Goal: Task Accomplishment & Management: Manage account settings

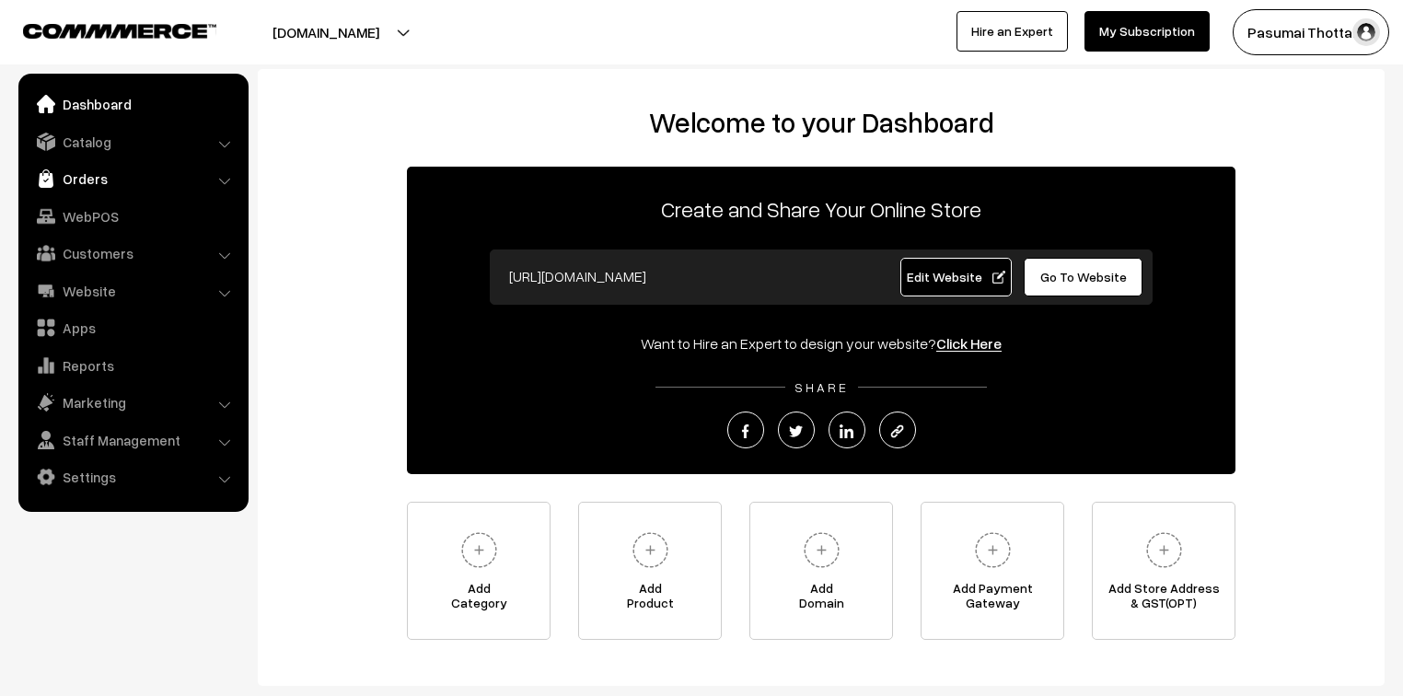
click at [79, 180] on link "Orders" at bounding box center [132, 178] width 219 height 33
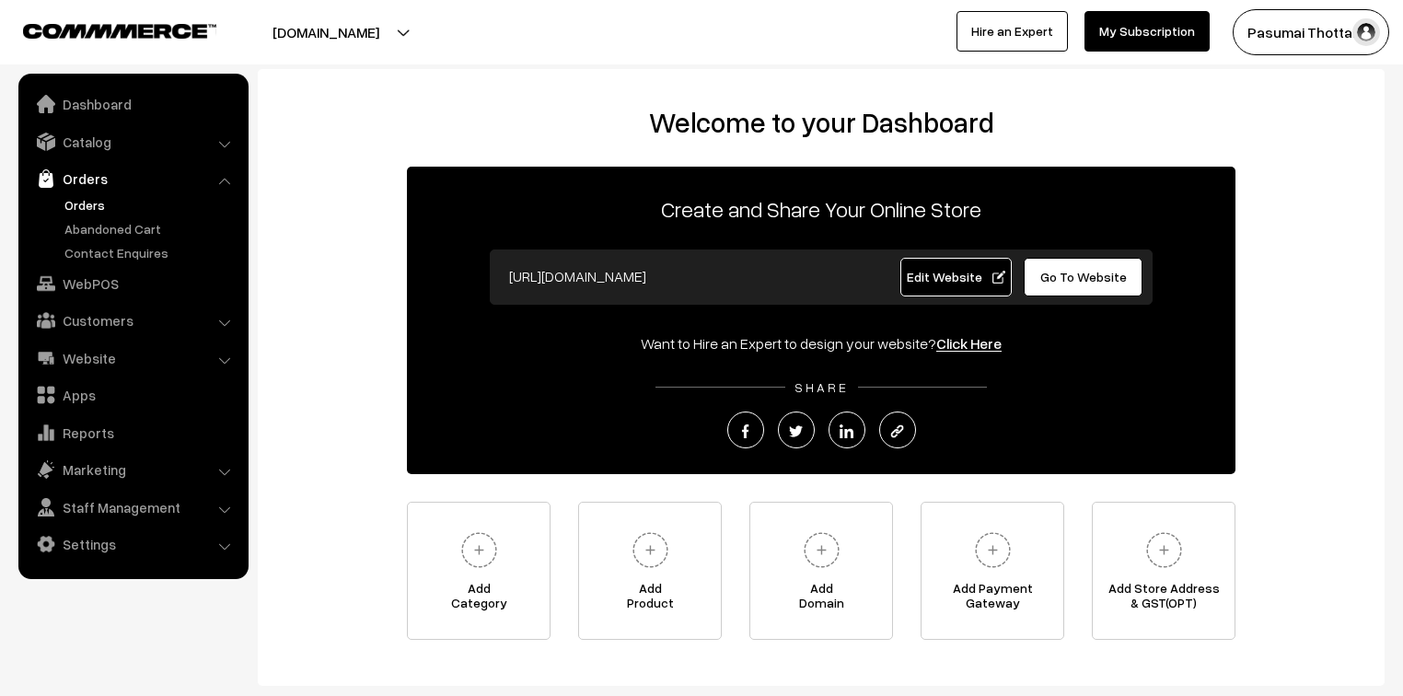
click at [82, 206] on link "Orders" at bounding box center [151, 204] width 182 height 19
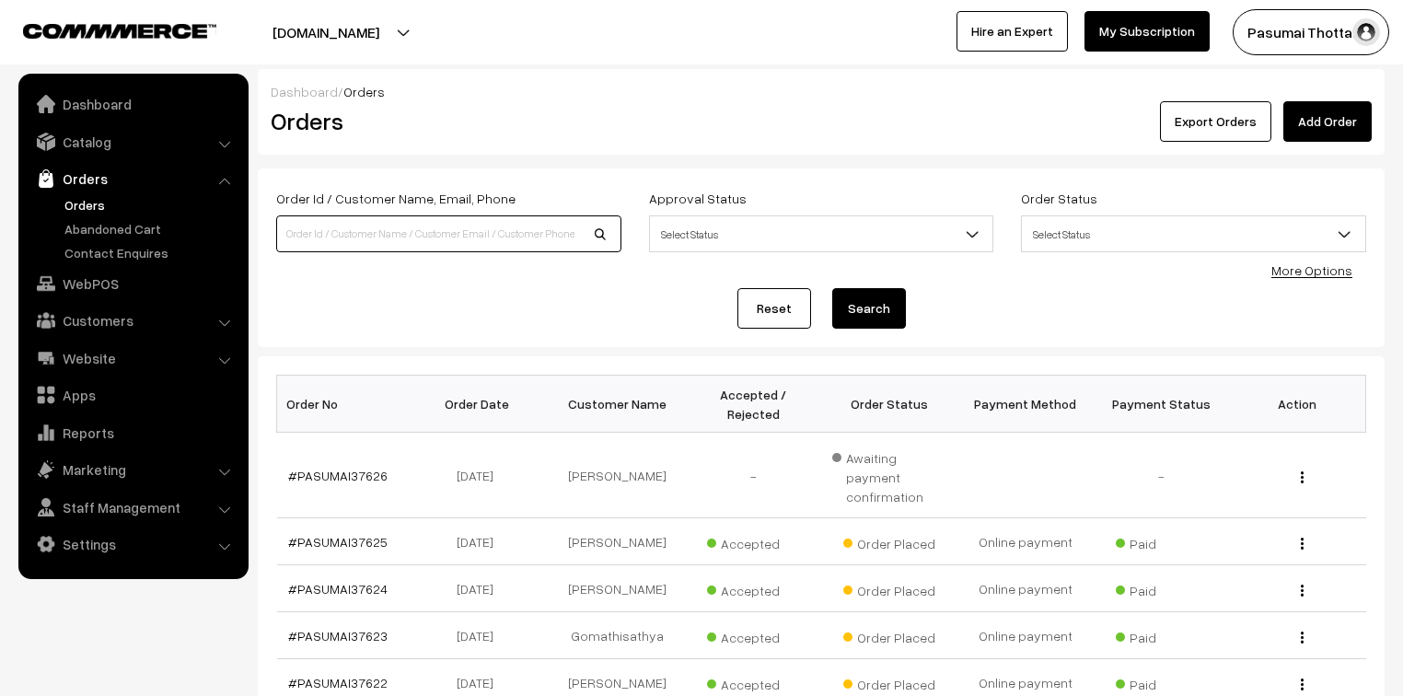
drag, startPoint x: 0, startPoint y: 0, endPoint x: 324, endPoint y: 239, distance: 402.9
click at [324, 239] on input at bounding box center [448, 233] width 345 height 37
type input "37564"
click at [832, 288] on button "Search" at bounding box center [869, 308] width 74 height 41
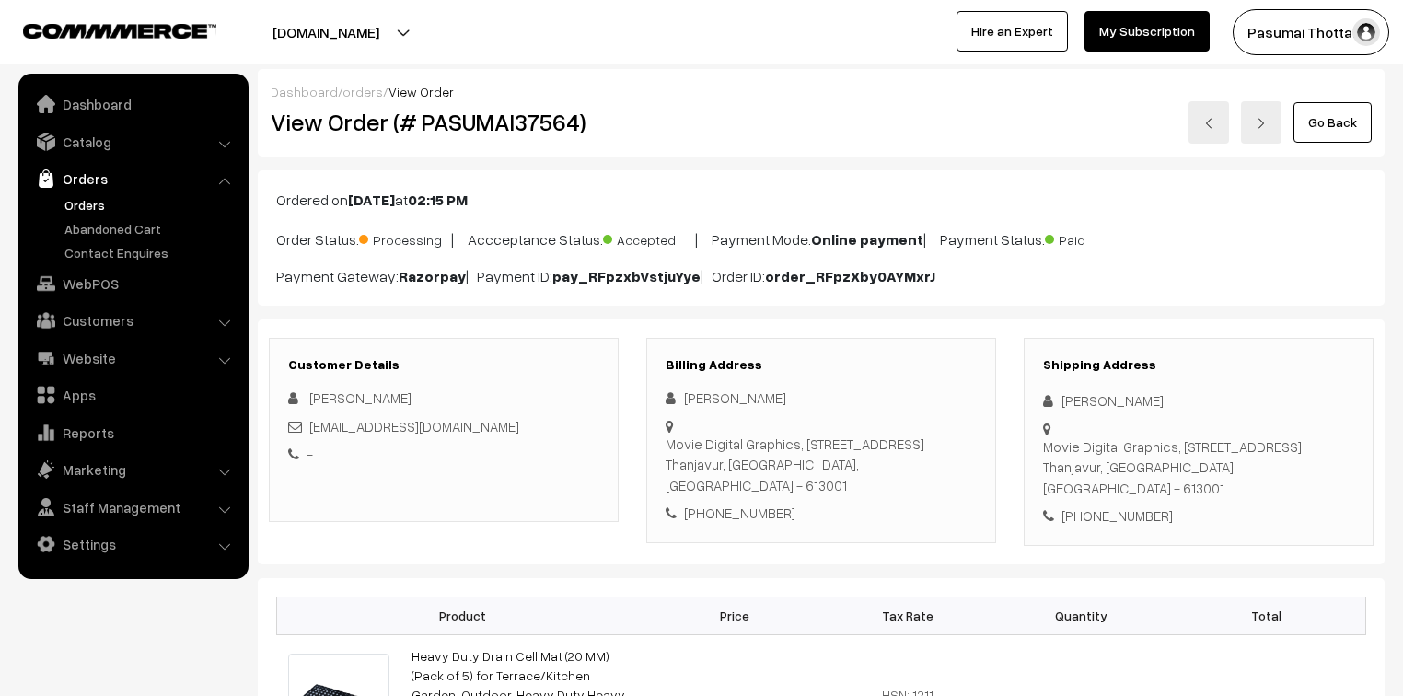
scroll to position [221, 0]
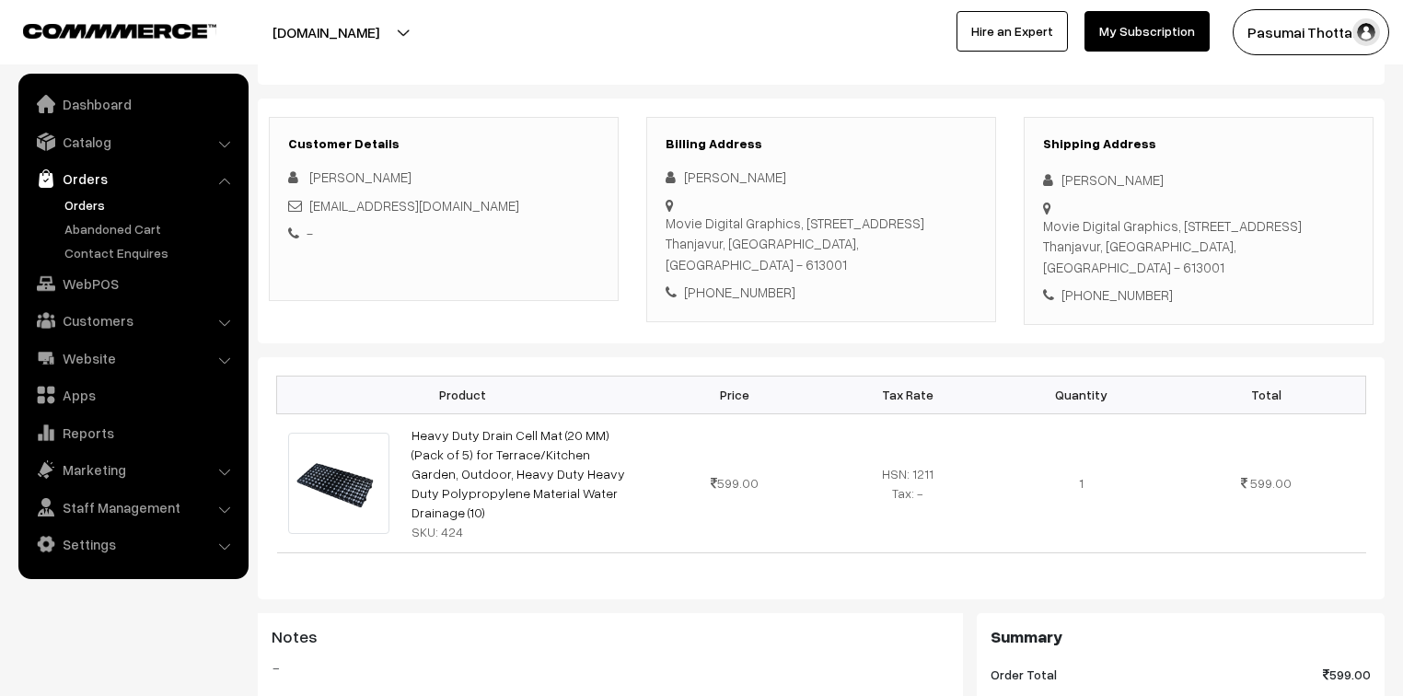
click at [87, 203] on link "Orders" at bounding box center [151, 204] width 182 height 19
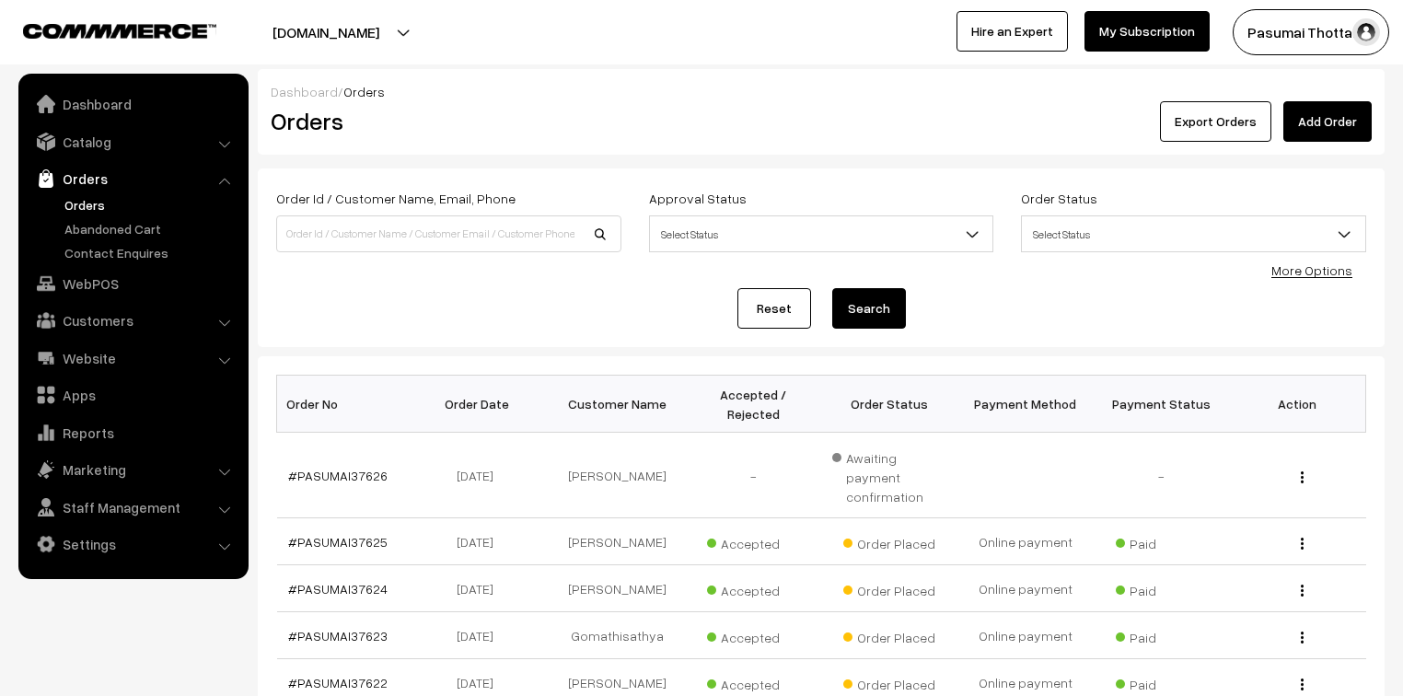
click at [1321, 265] on link "More Options" at bounding box center [1311, 270] width 81 height 16
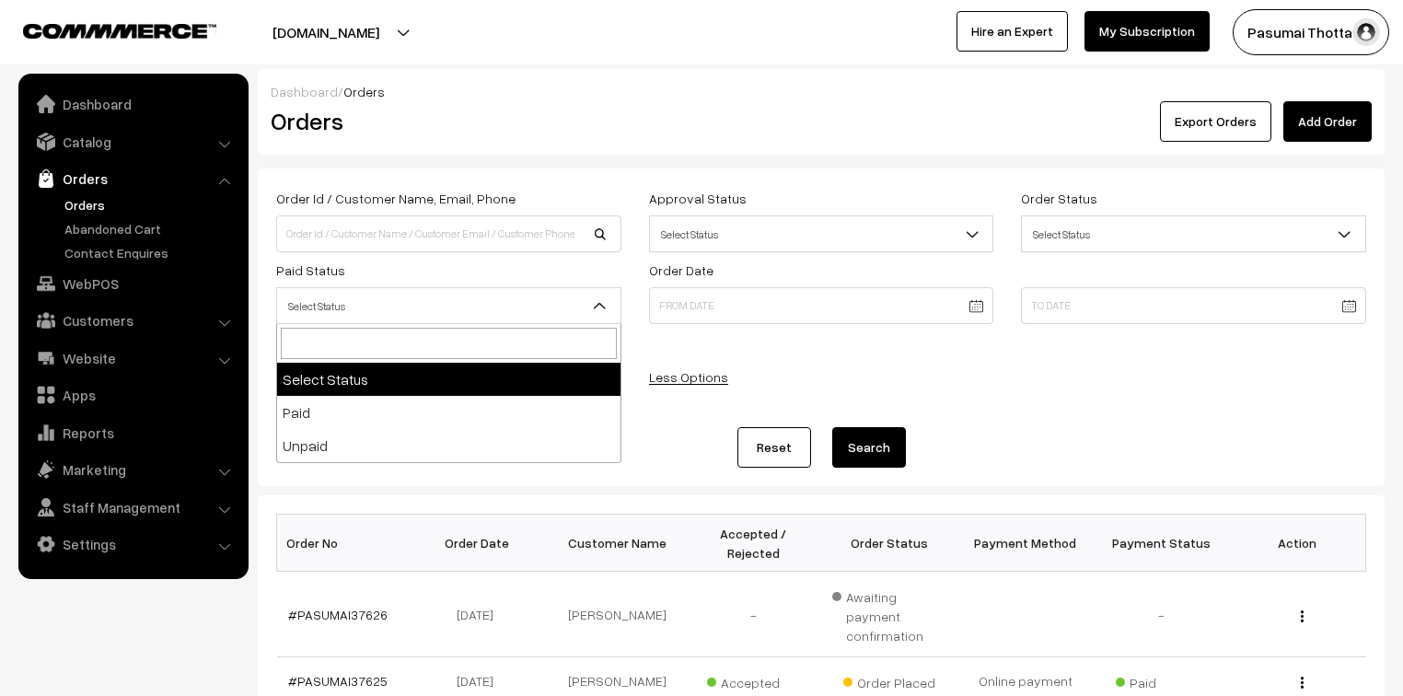
click at [506, 299] on span "Select Status" at bounding box center [448, 306] width 343 height 32
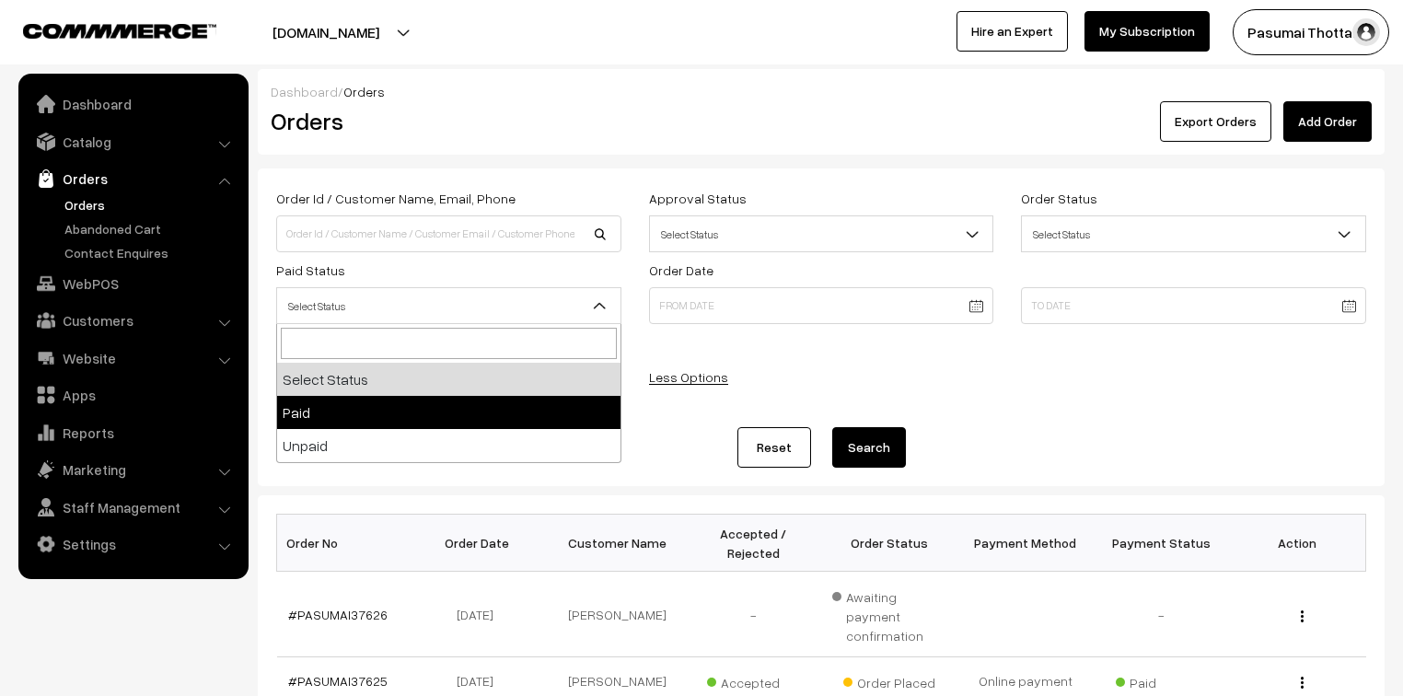
select select "1"
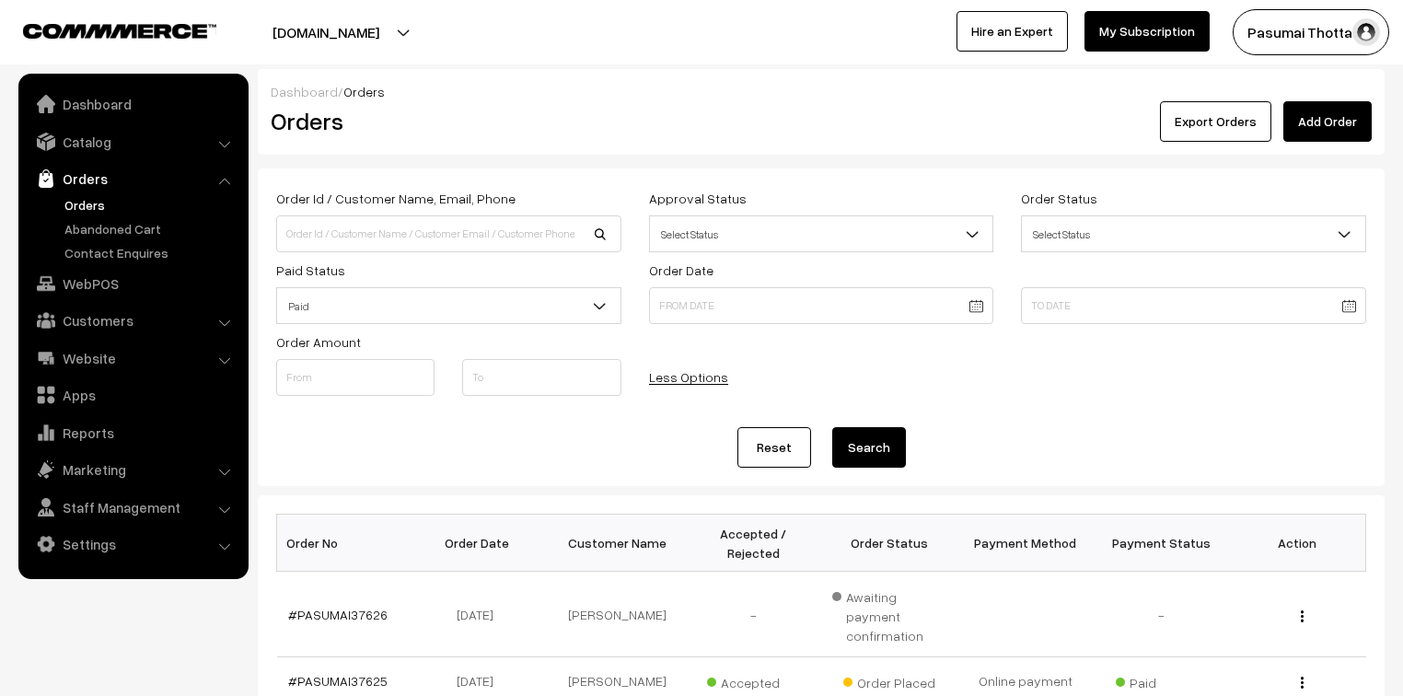
click at [857, 457] on button "Search" at bounding box center [869, 447] width 74 height 41
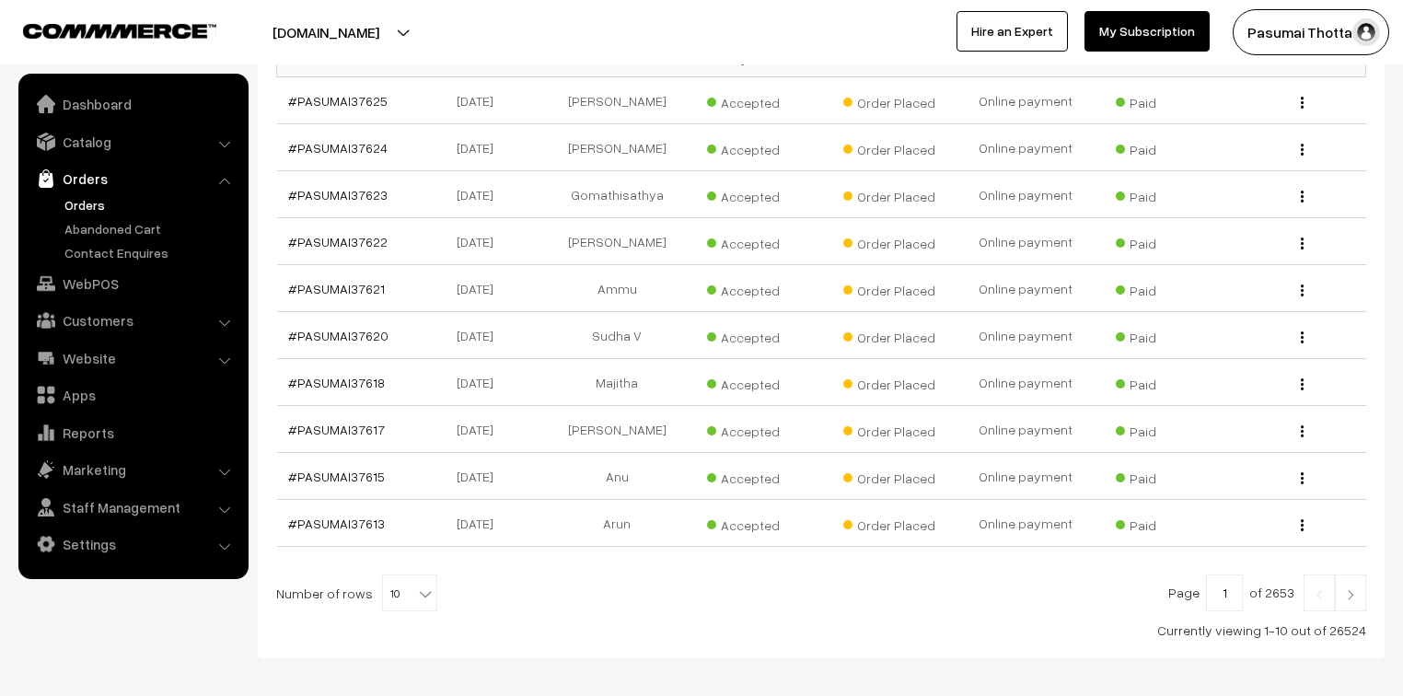
scroll to position [555, 0]
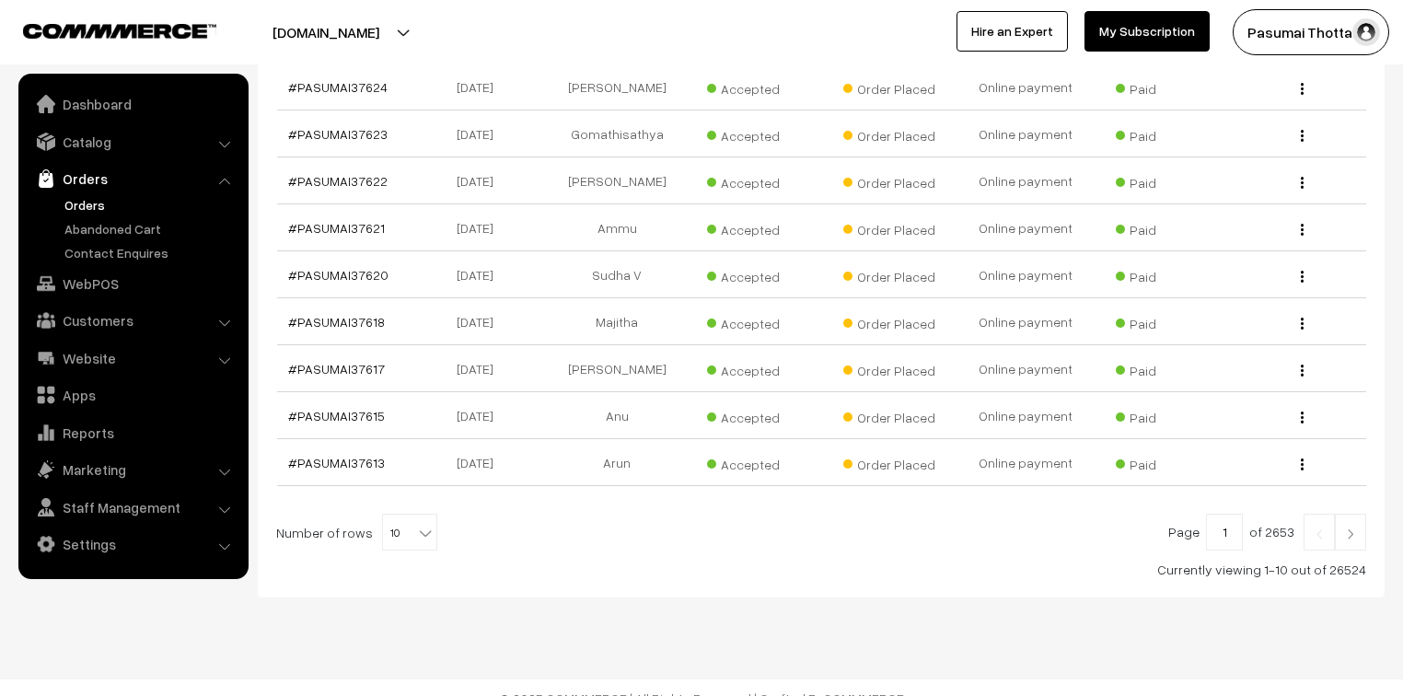
click at [431, 514] on div at bounding box center [821, 532] width 1090 height 37
click at [420, 524] on b at bounding box center [425, 533] width 18 height 18
select select "80"
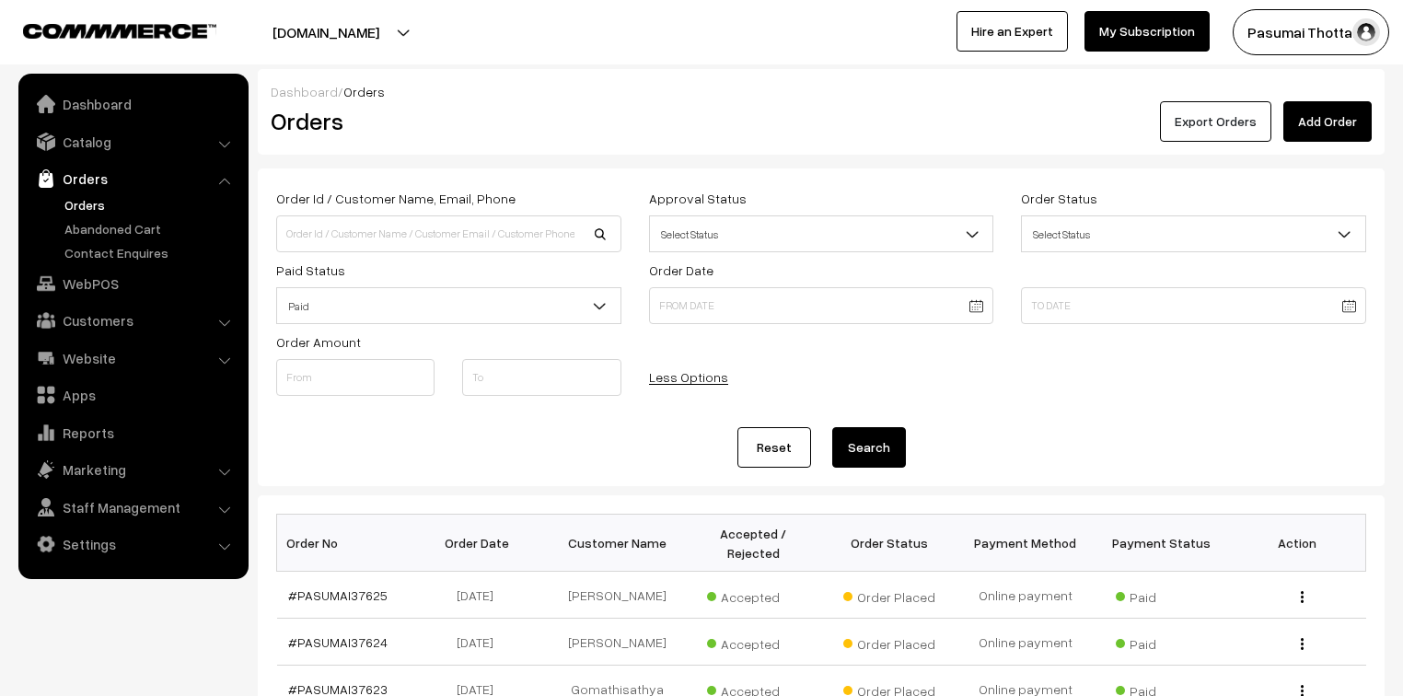
click at [1224, 127] on button "Export Orders" at bounding box center [1215, 121] width 111 height 41
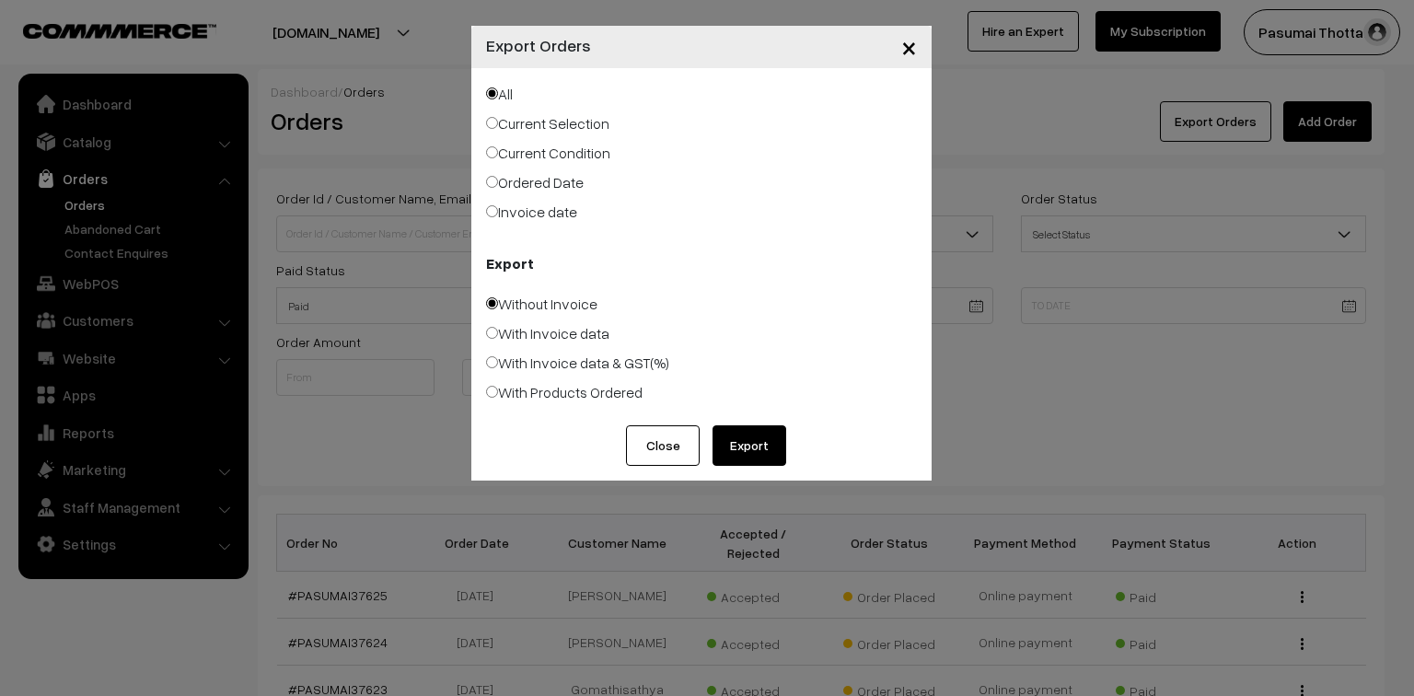
click at [564, 184] on label "Ordered Date" at bounding box center [535, 182] width 98 height 22
click at [498, 184] on input "Ordered Date" at bounding box center [492, 182] width 12 height 12
radio input "true"
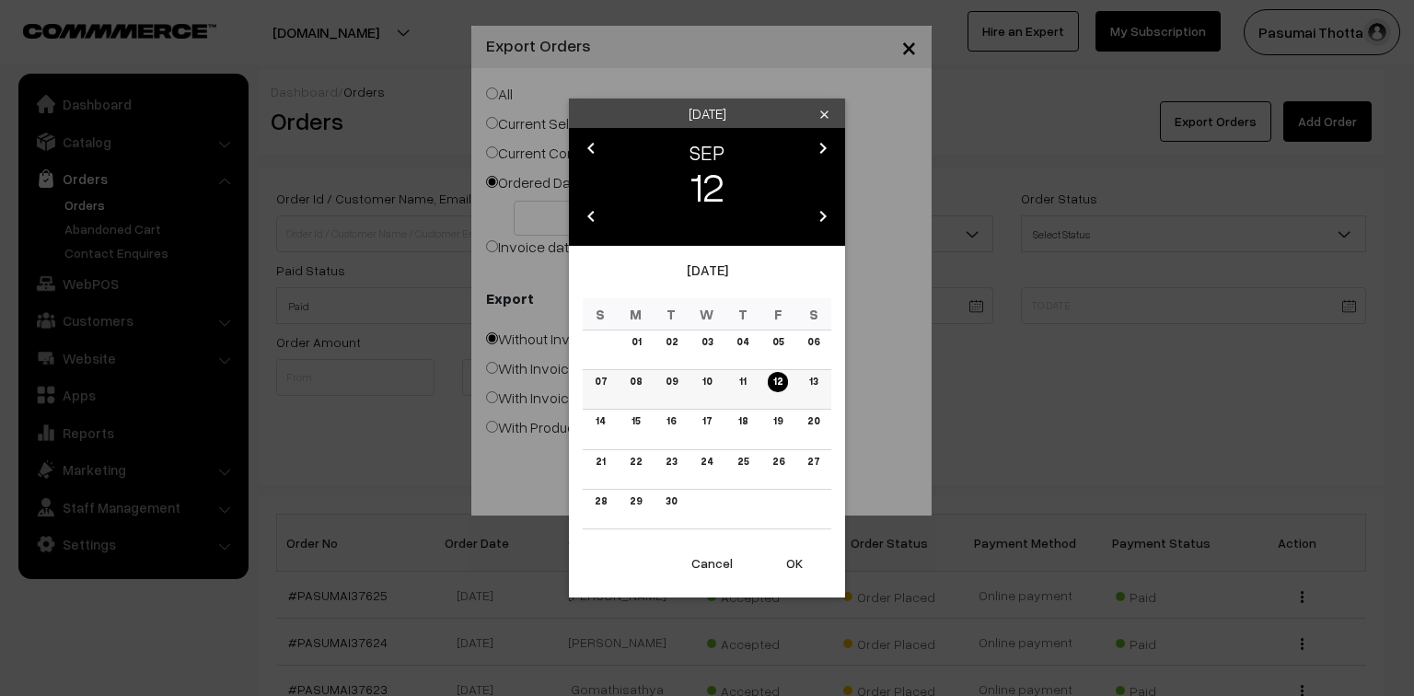
click at [744, 383] on link "11" at bounding box center [742, 381] width 17 height 19
click at [805, 560] on button "OK" at bounding box center [795, 563] width 74 height 41
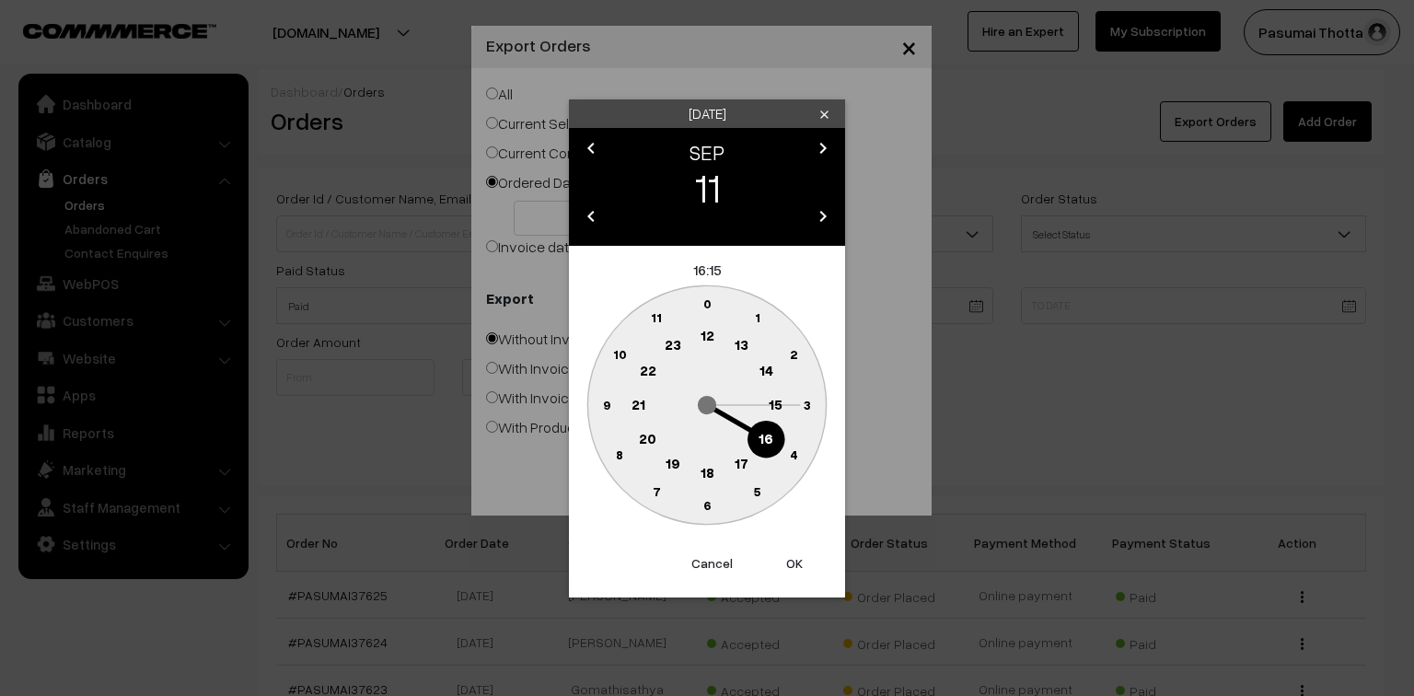
click at [798, 560] on button "OK" at bounding box center [795, 563] width 74 height 41
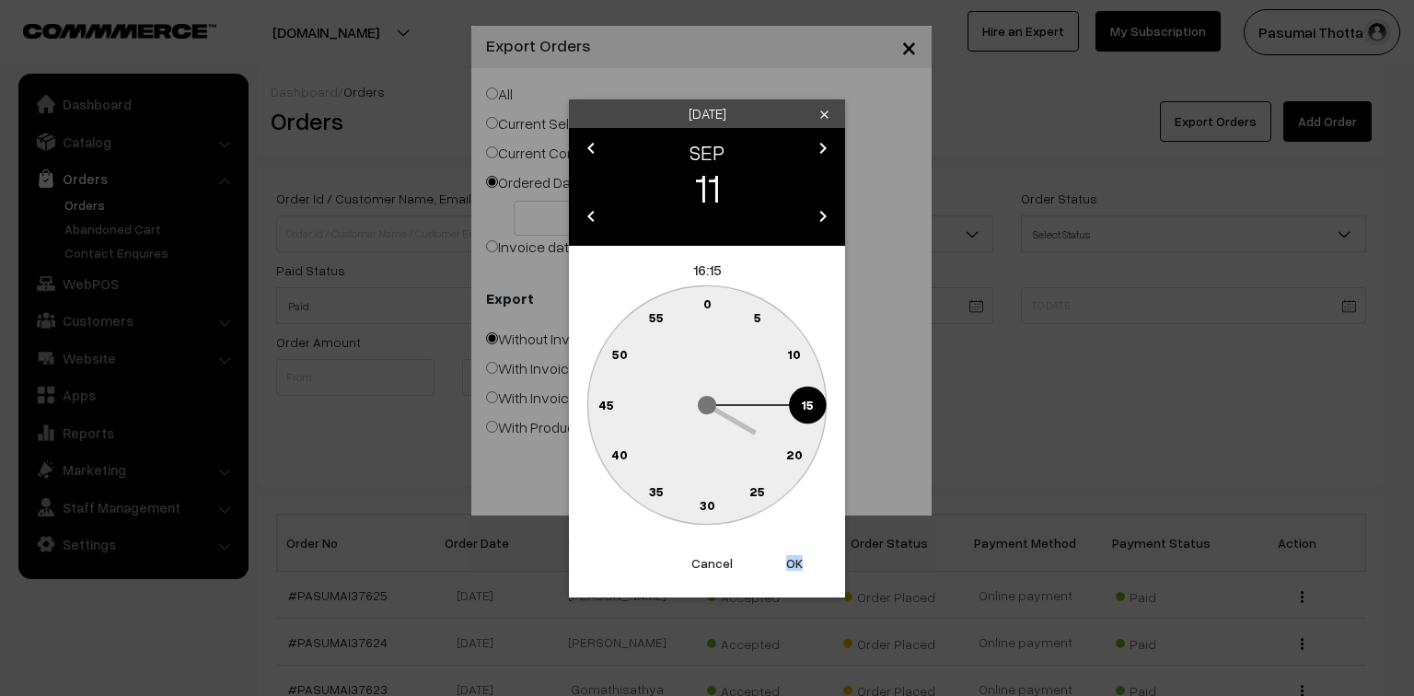
click at [798, 560] on button "OK" at bounding box center [795, 563] width 74 height 41
type input "11-09-2025"
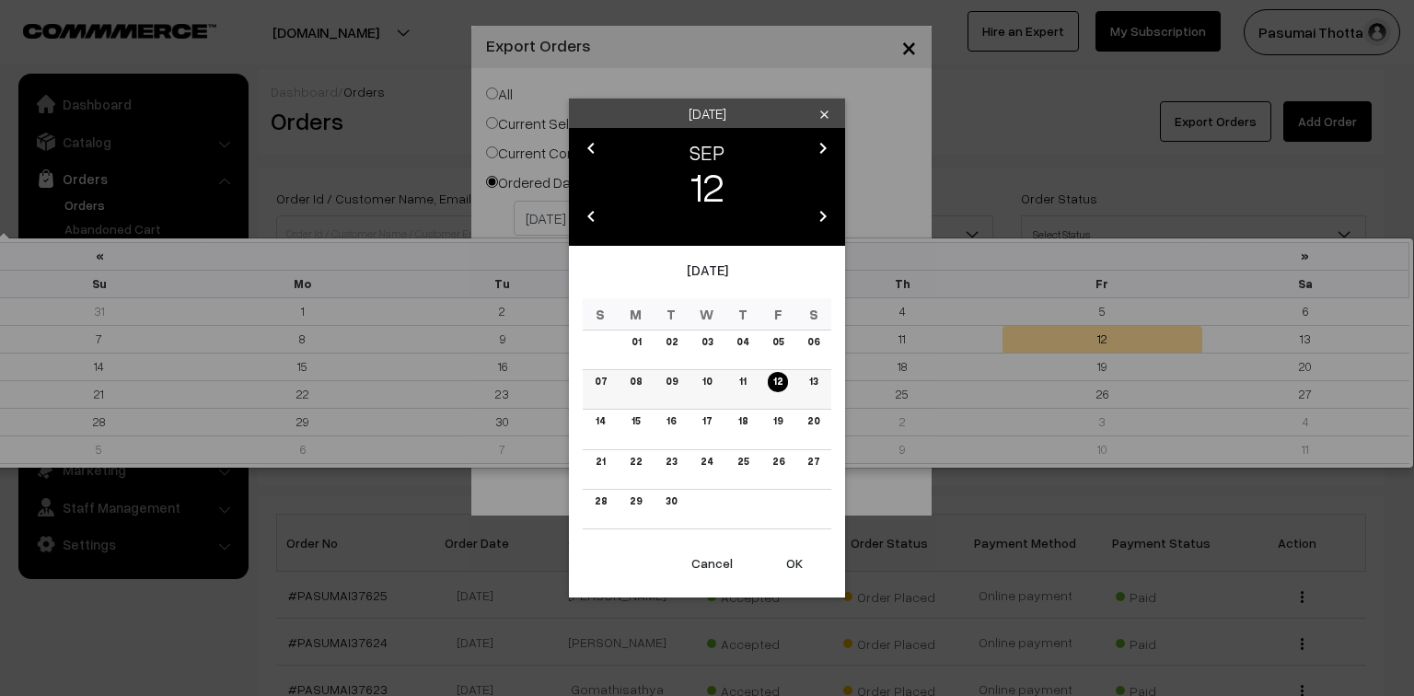
click at [778, 383] on link "12" at bounding box center [778, 381] width 20 height 19
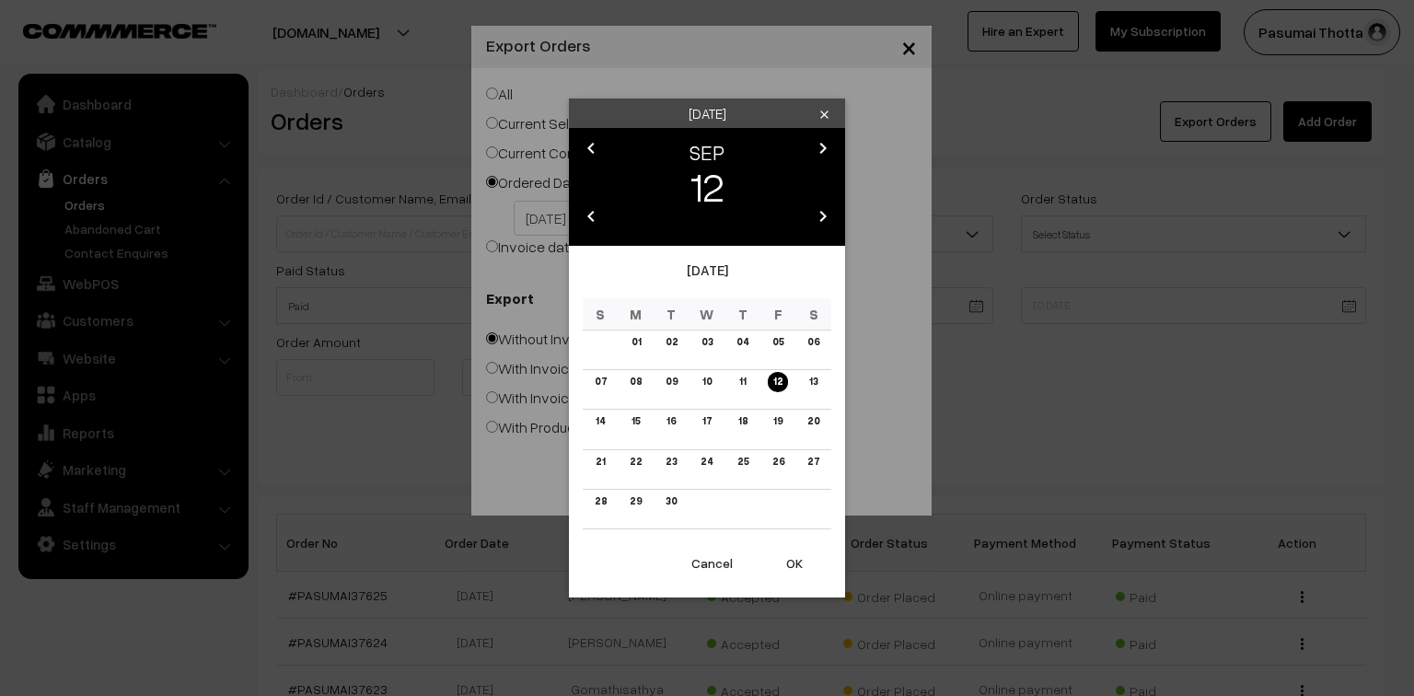
click at [800, 561] on button "OK" at bounding box center [795, 563] width 74 height 41
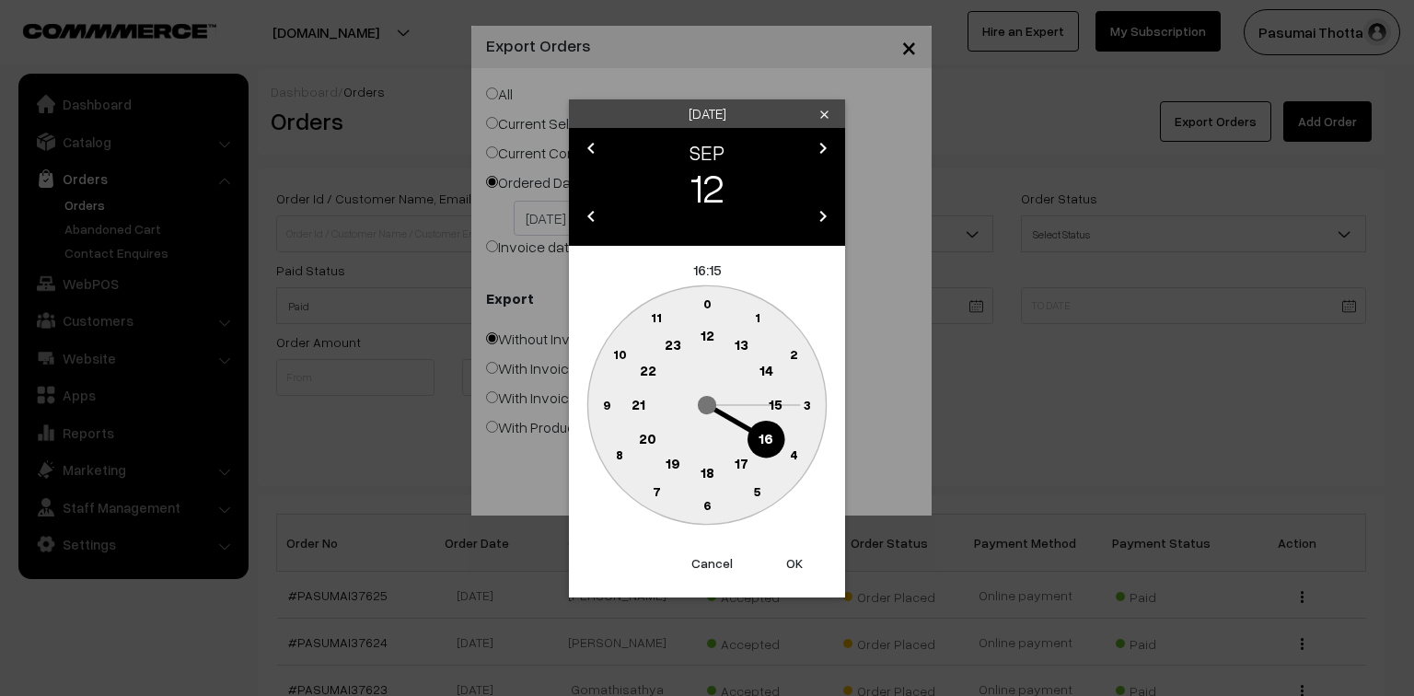
click at [800, 561] on button "OK" at bounding box center [795, 563] width 74 height 41
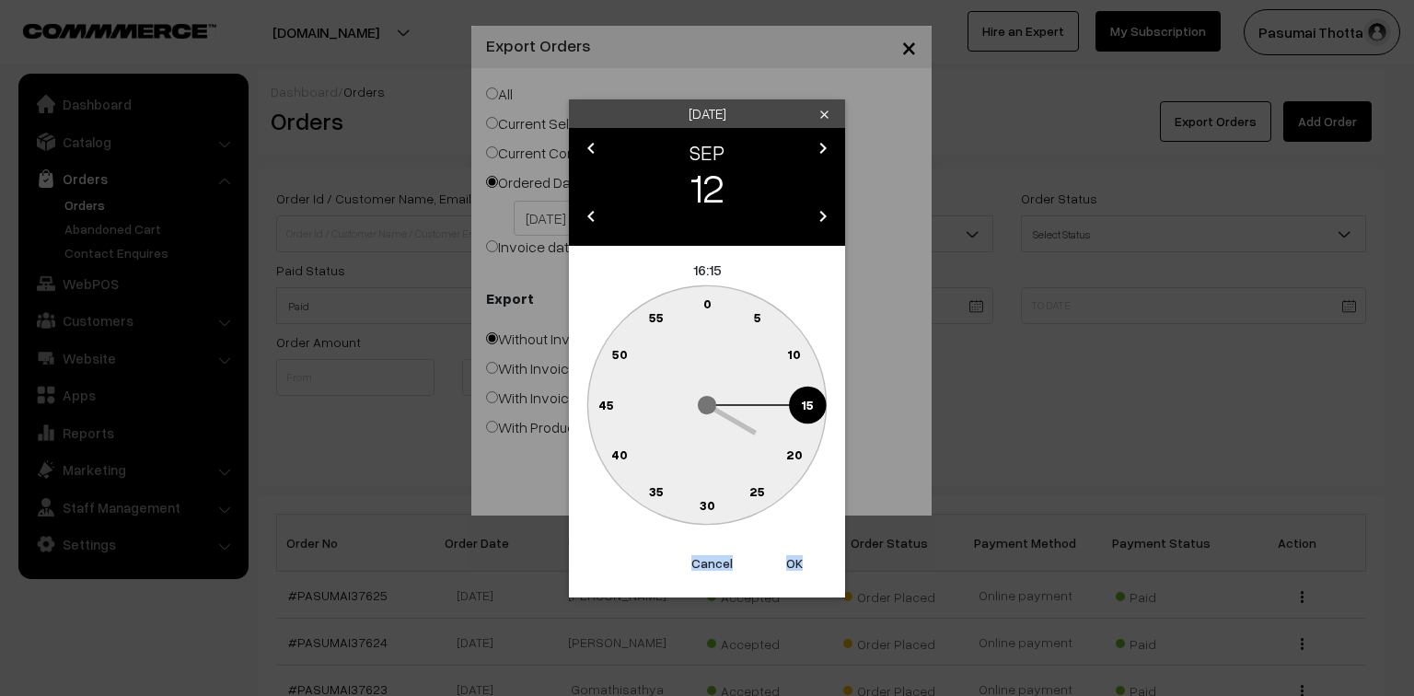
click at [799, 562] on button "OK" at bounding box center [795, 563] width 74 height 41
type input "12-09-2025"
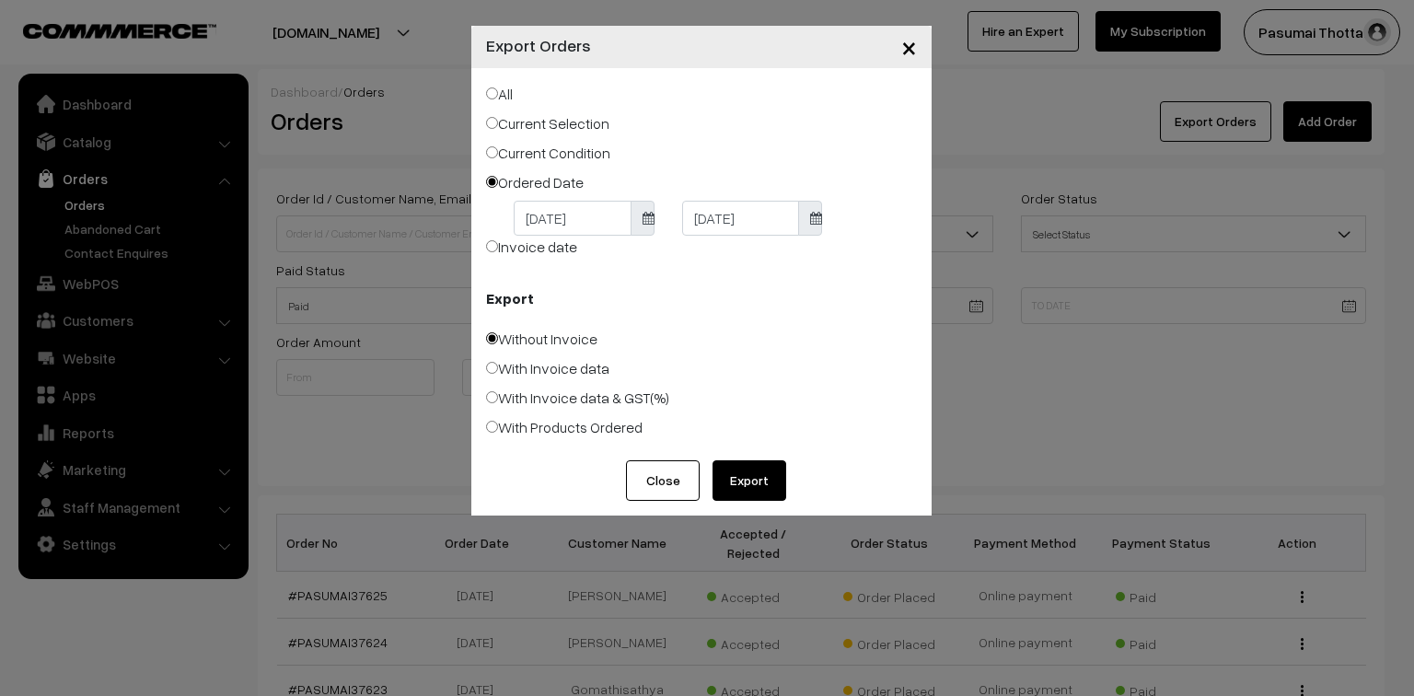
click at [762, 470] on button "Export" at bounding box center [750, 480] width 74 height 41
click at [675, 486] on button "Close" at bounding box center [663, 480] width 74 height 41
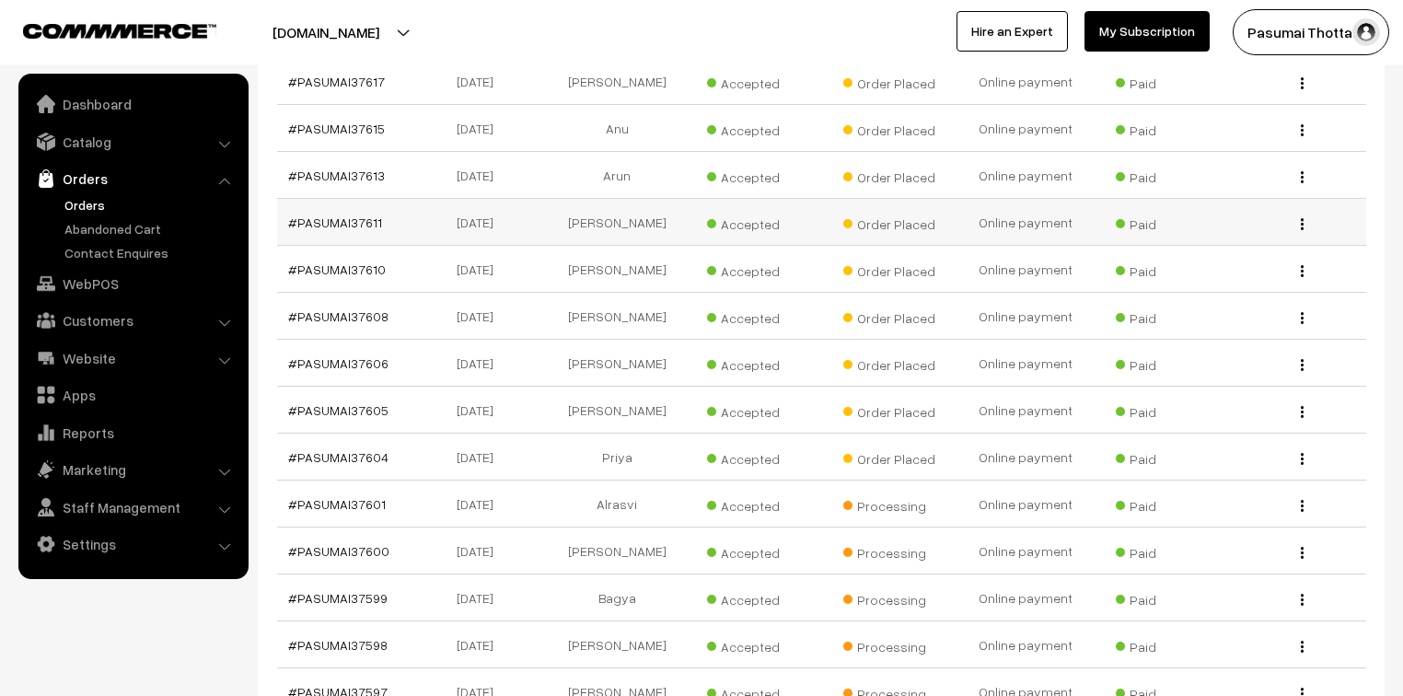
scroll to position [810, 0]
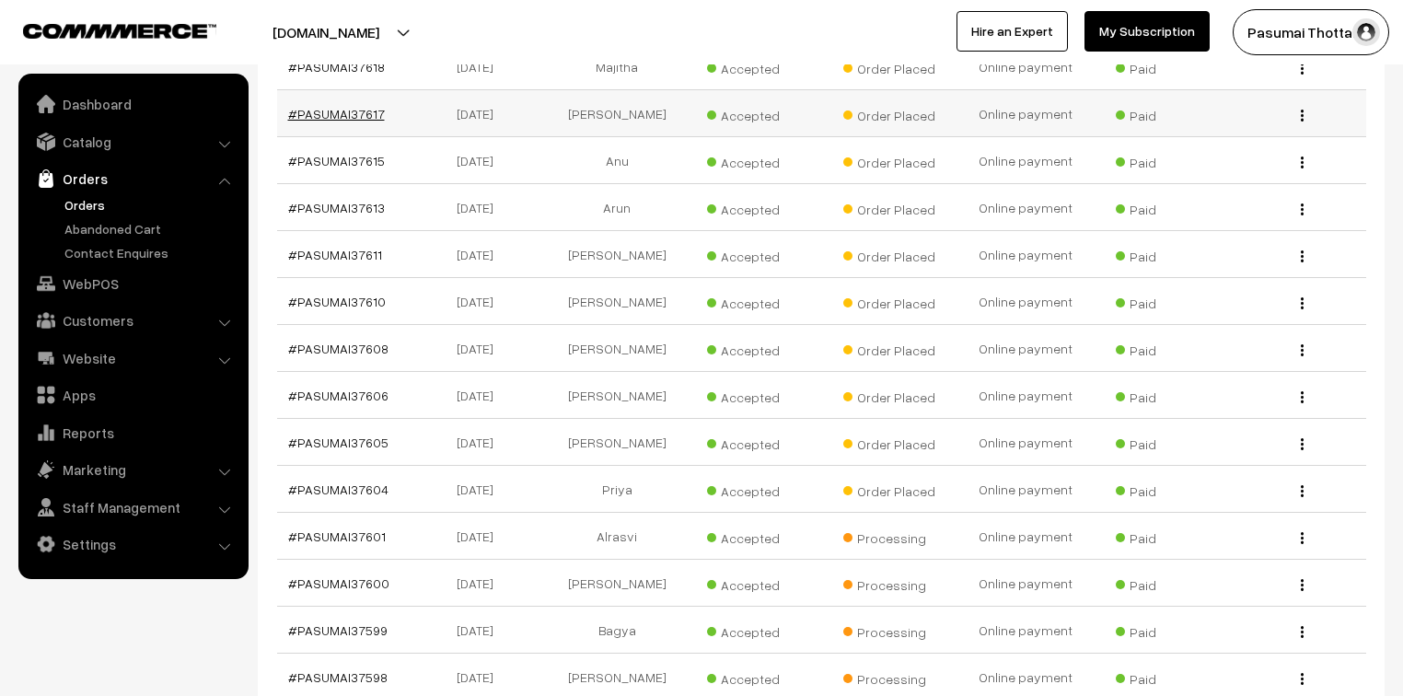
drag, startPoint x: 357, startPoint y: 83, endPoint x: 351, endPoint y: 97, distance: 15.2
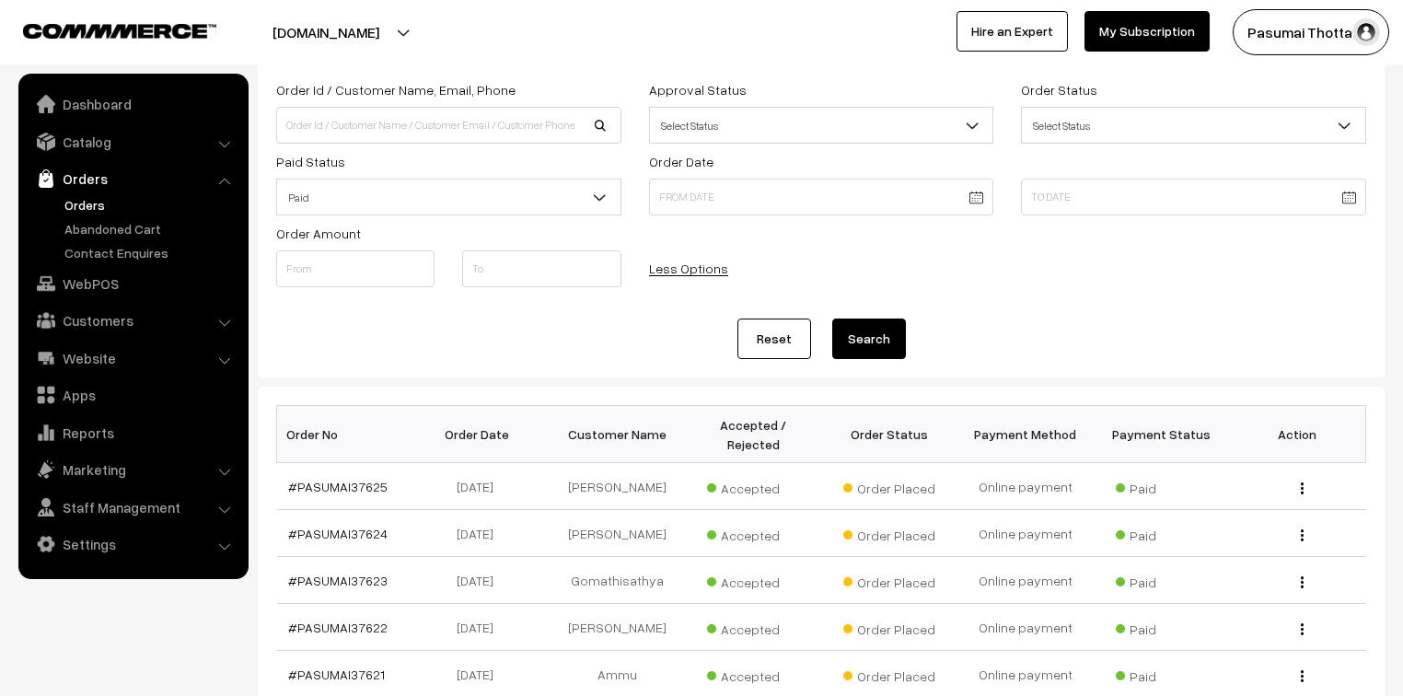
scroll to position [0, 0]
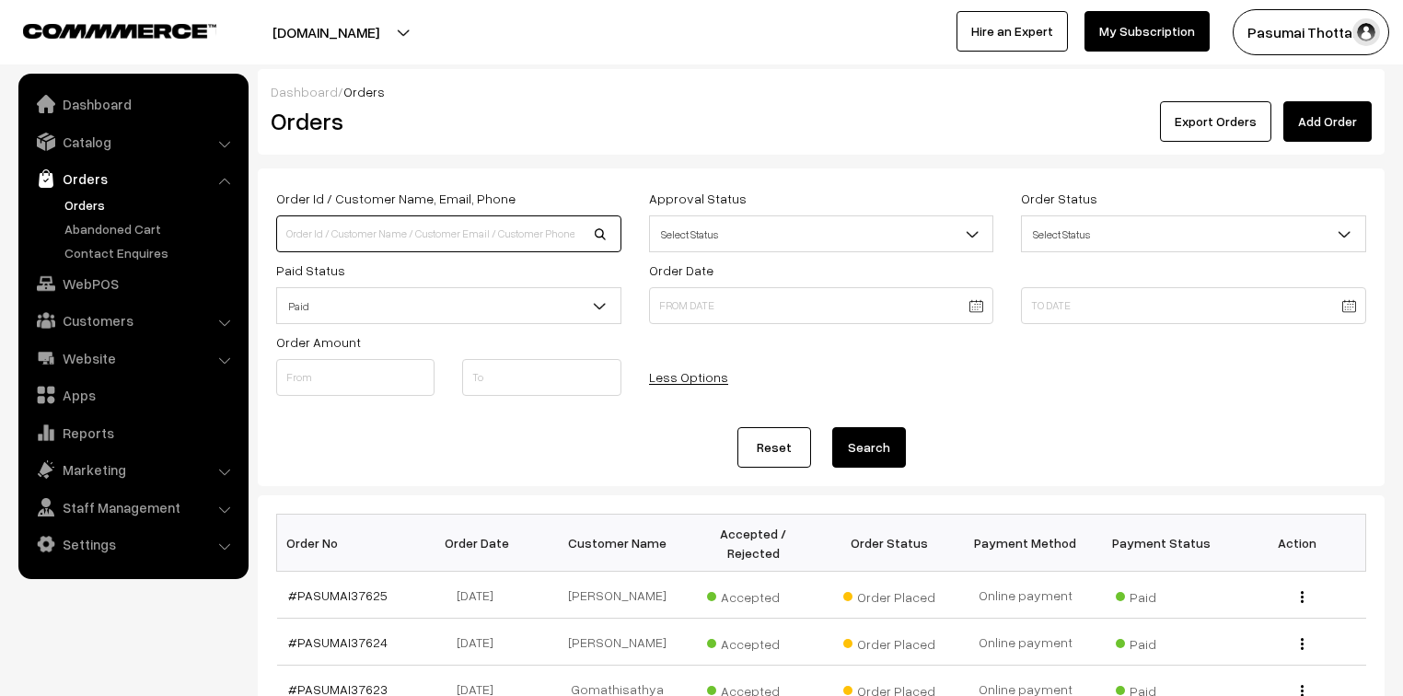
click at [390, 223] on input at bounding box center [448, 233] width 345 height 37
type input "36601"
click at [832, 427] on button "Search" at bounding box center [869, 447] width 74 height 41
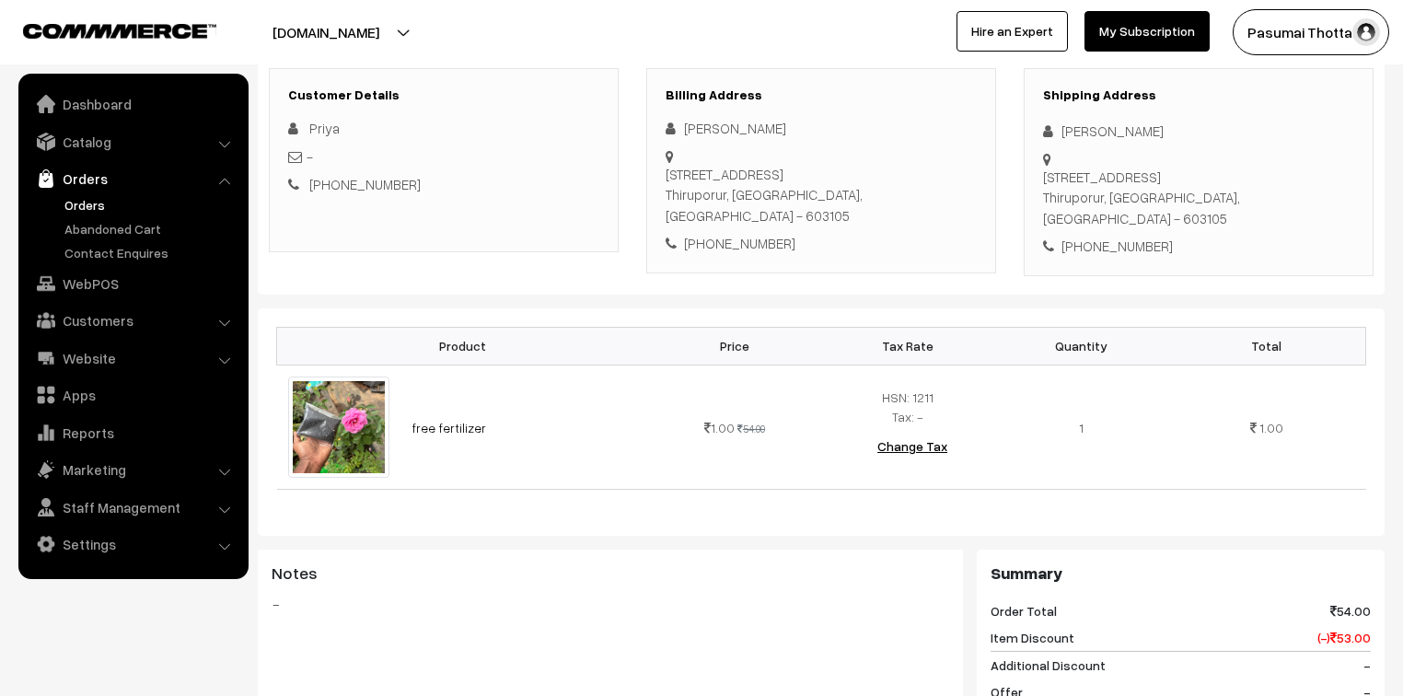
scroll to position [295, 0]
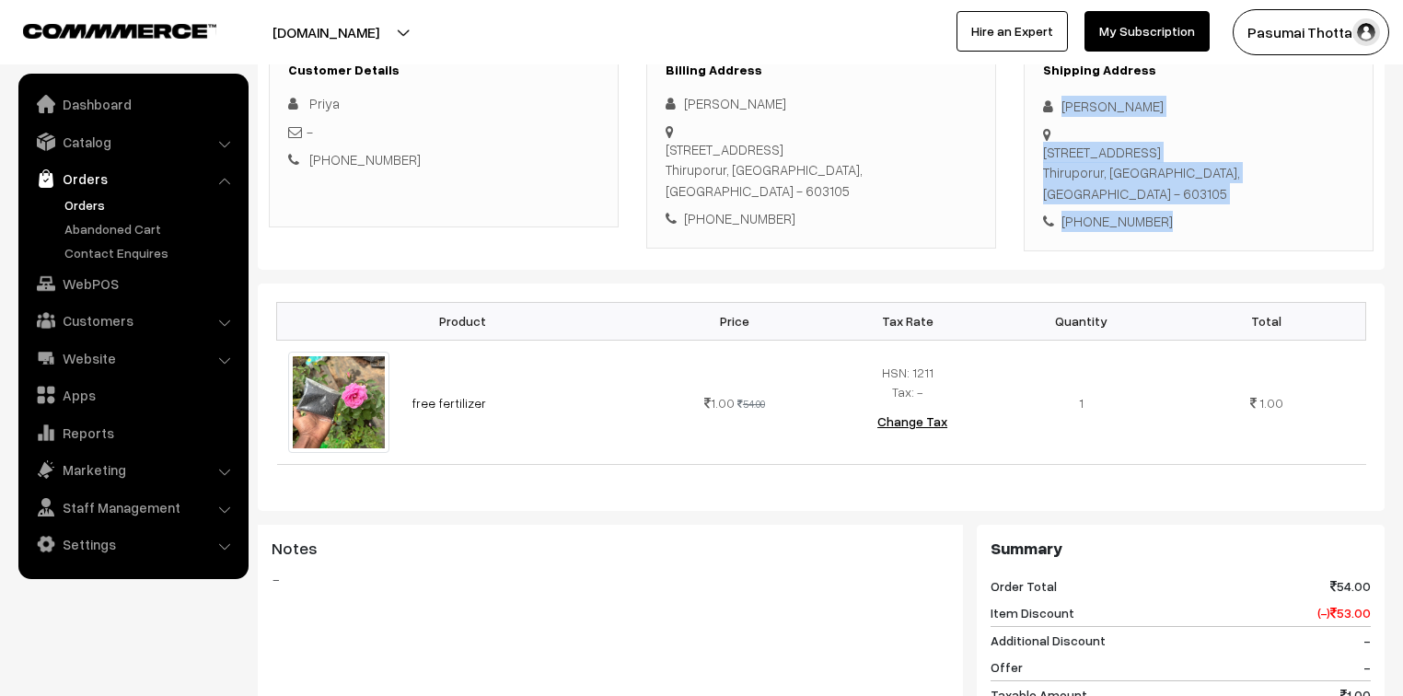
drag, startPoint x: 1060, startPoint y: 101, endPoint x: 1154, endPoint y: 232, distance: 161.5
click at [1154, 232] on div "Shipping Address Priya V No.1084, bharathiyar street , santhinampattu village ,…" at bounding box center [1199, 147] width 350 height 208
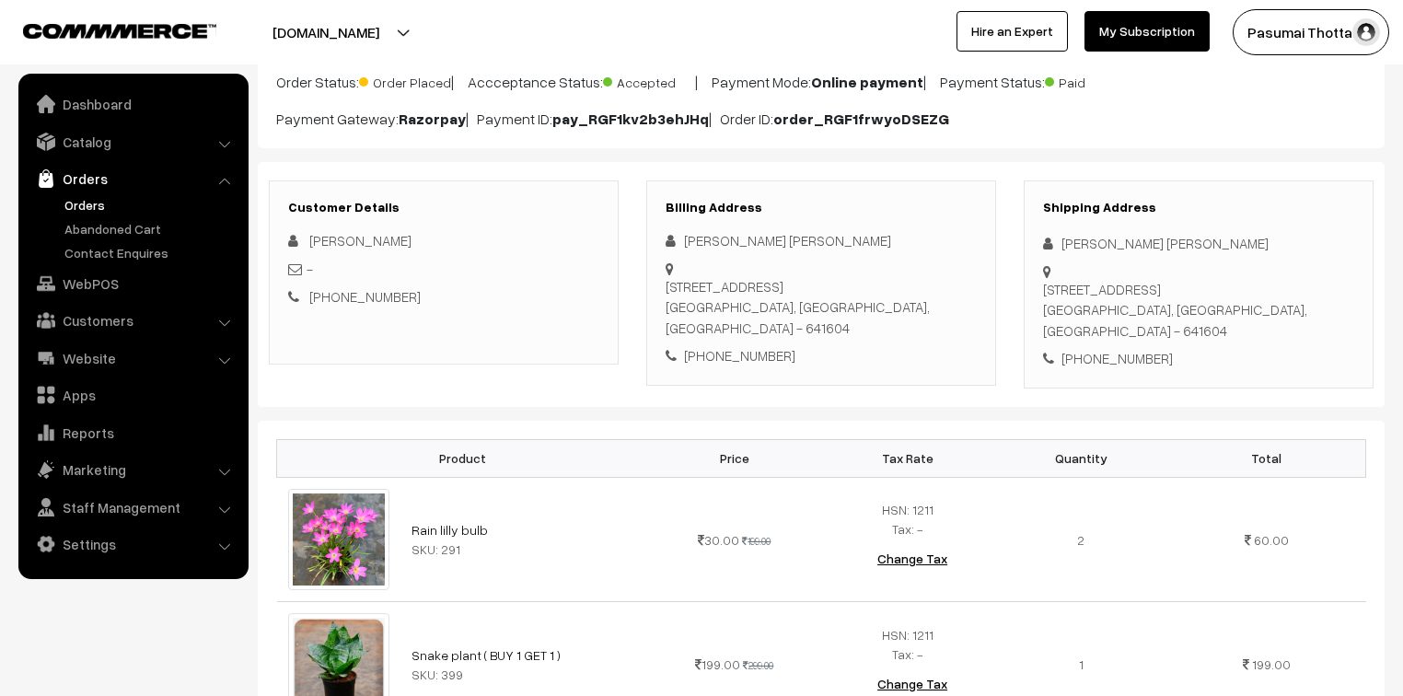
scroll to position [74, 0]
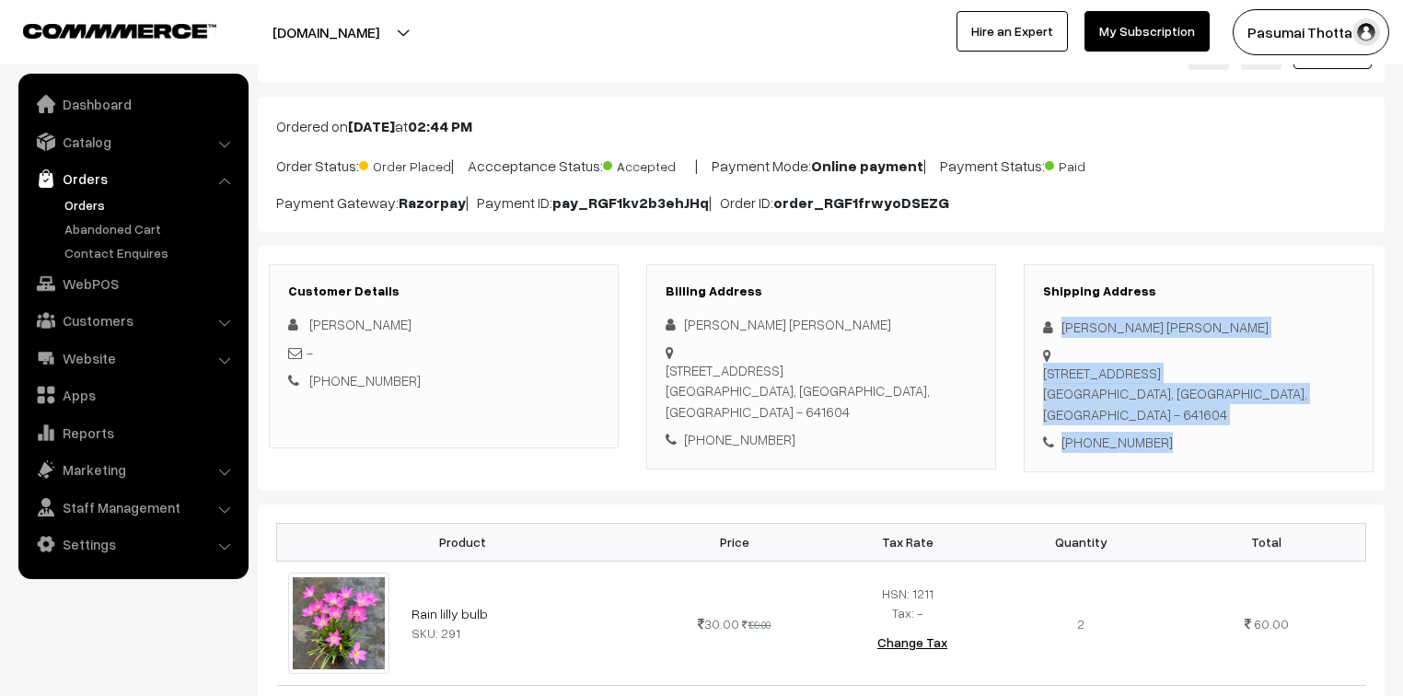
drag, startPoint x: 1062, startPoint y: 326, endPoint x: 1178, endPoint y: 402, distance: 138.9
click at [1178, 402] on div "Shipping Address [PERSON_NAME] [PERSON_NAME] [STREET_ADDRESS] [PHONE_NUMBER]" at bounding box center [1199, 368] width 350 height 208
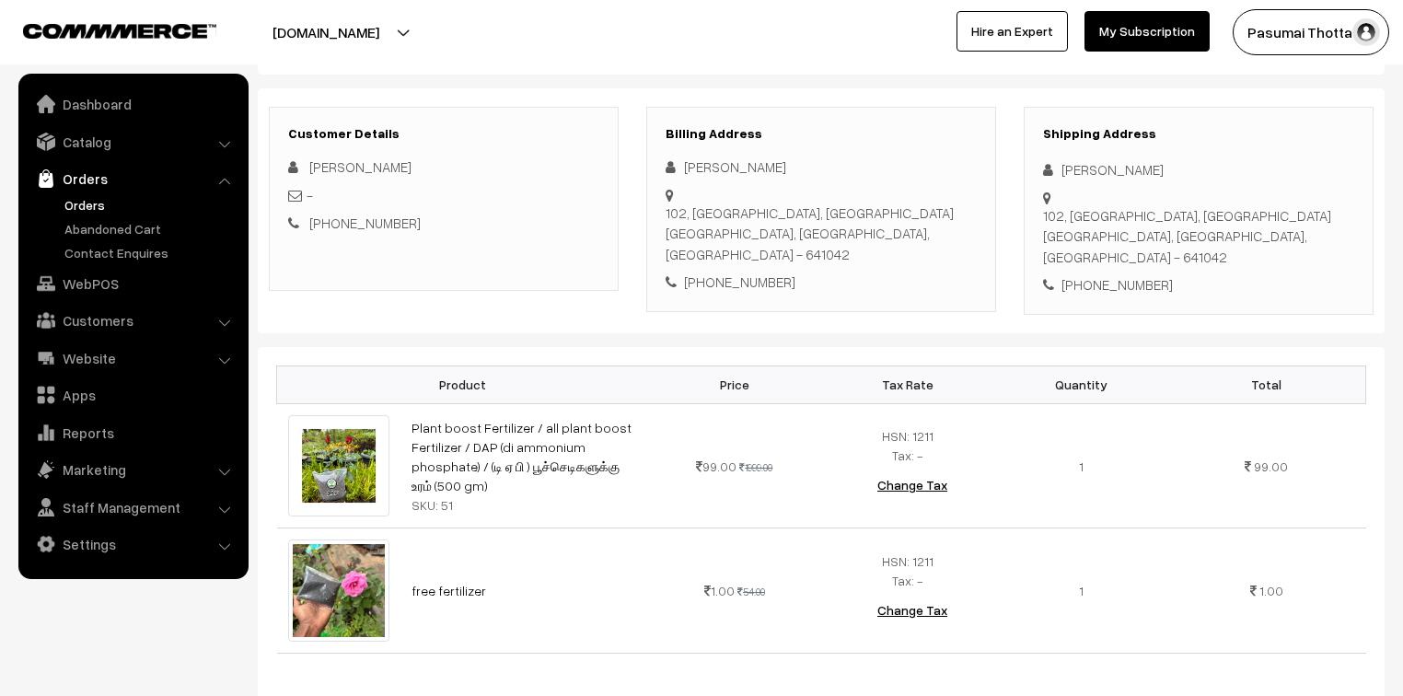
scroll to position [221, 0]
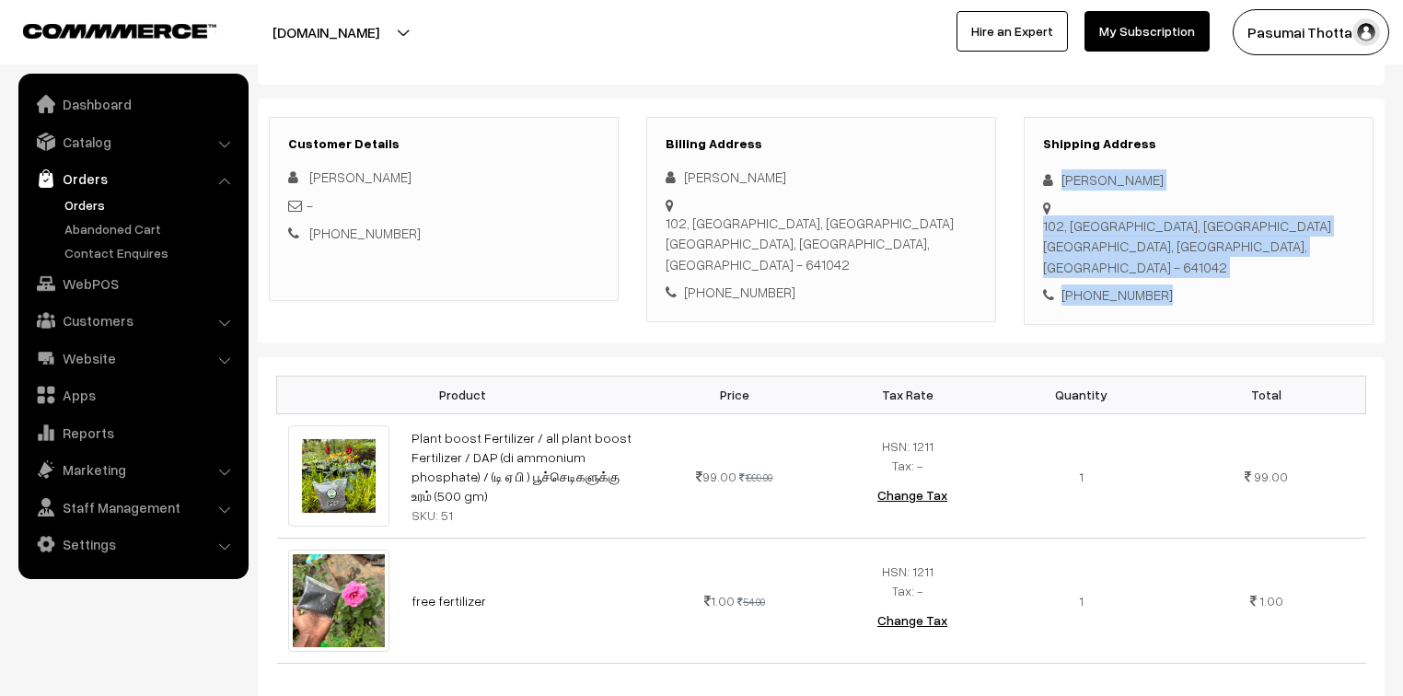
drag, startPoint x: 1061, startPoint y: 180, endPoint x: 1170, endPoint y: 271, distance: 141.8
click at [1170, 271] on div "Shipping Address Saranya Shanmugam 102, Banjara hills, Kovaipudur Coimbatore, T…" at bounding box center [1199, 221] width 350 height 208
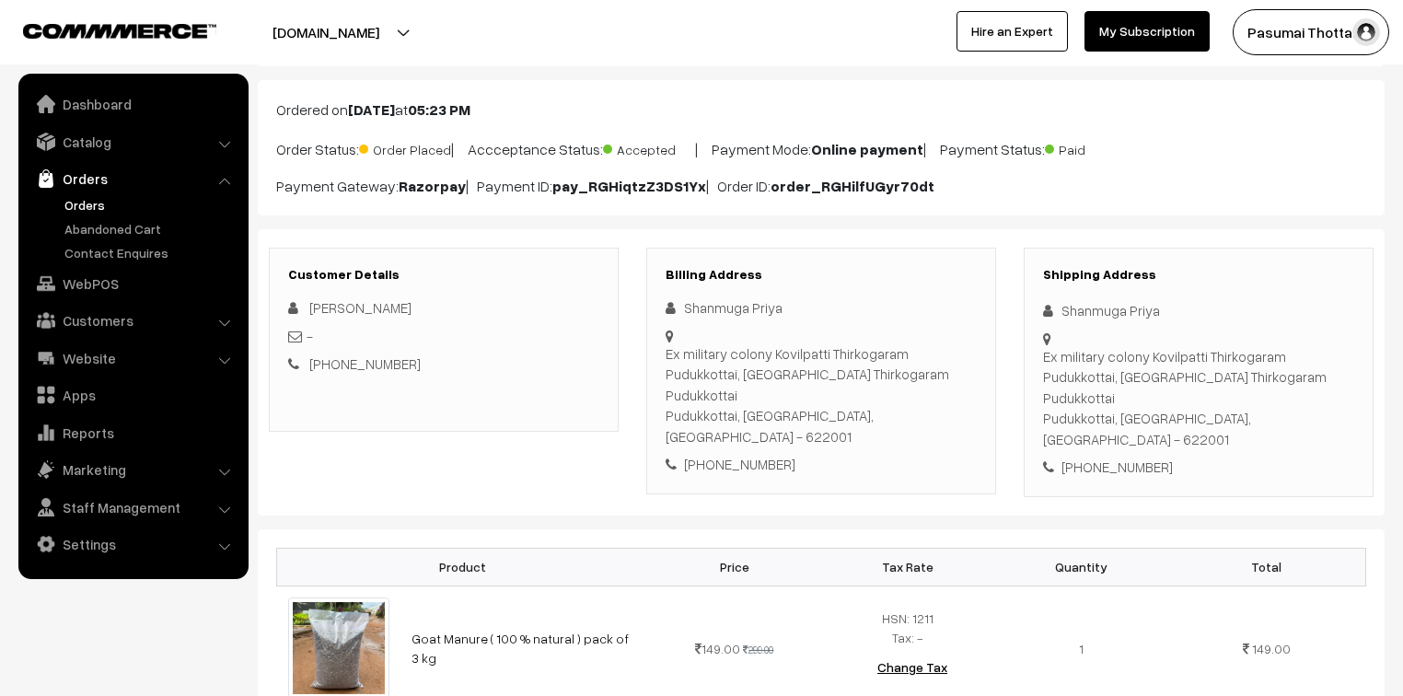
scroll to position [74, 0]
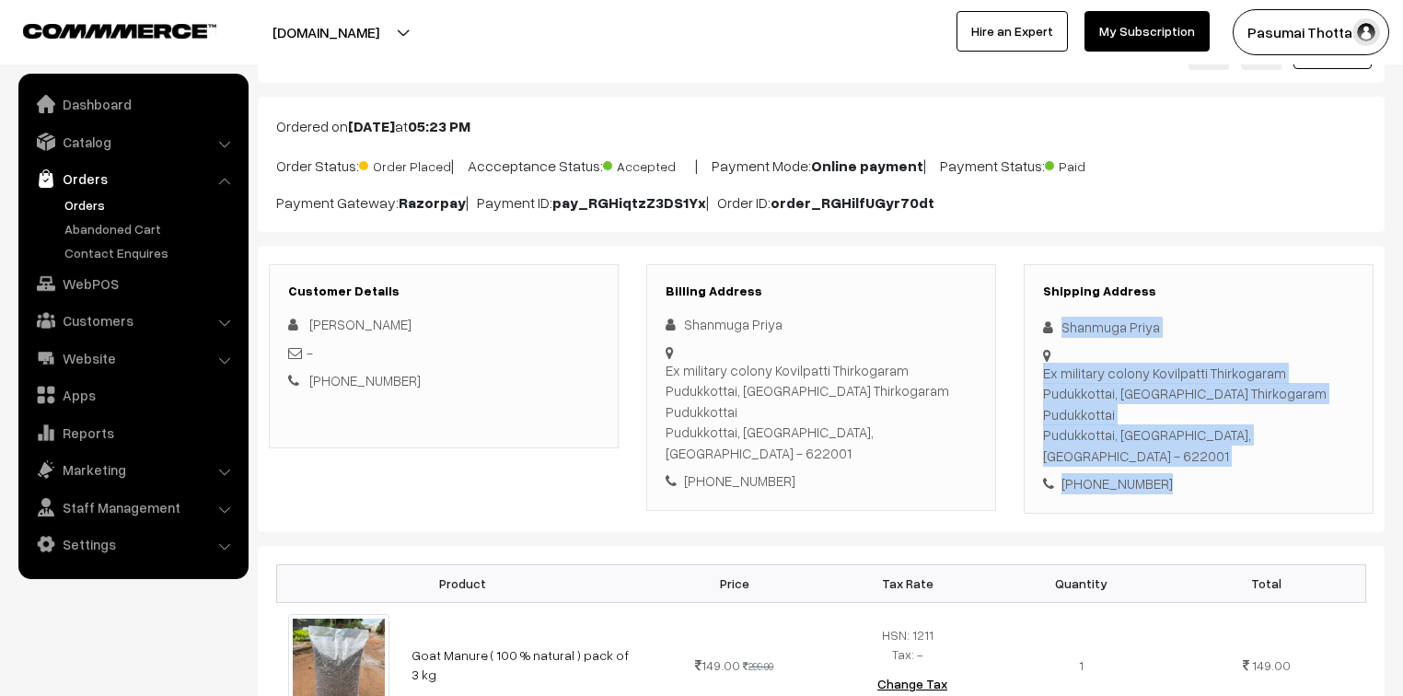
drag, startPoint x: 1057, startPoint y: 319, endPoint x: 1221, endPoint y: 455, distance: 212.5
click at [1221, 455] on div "Shipping Address Shanmuga Priya Ex military colony [GEOGRAPHIC_DATA] Thirkogara…" at bounding box center [1199, 388] width 350 height 249
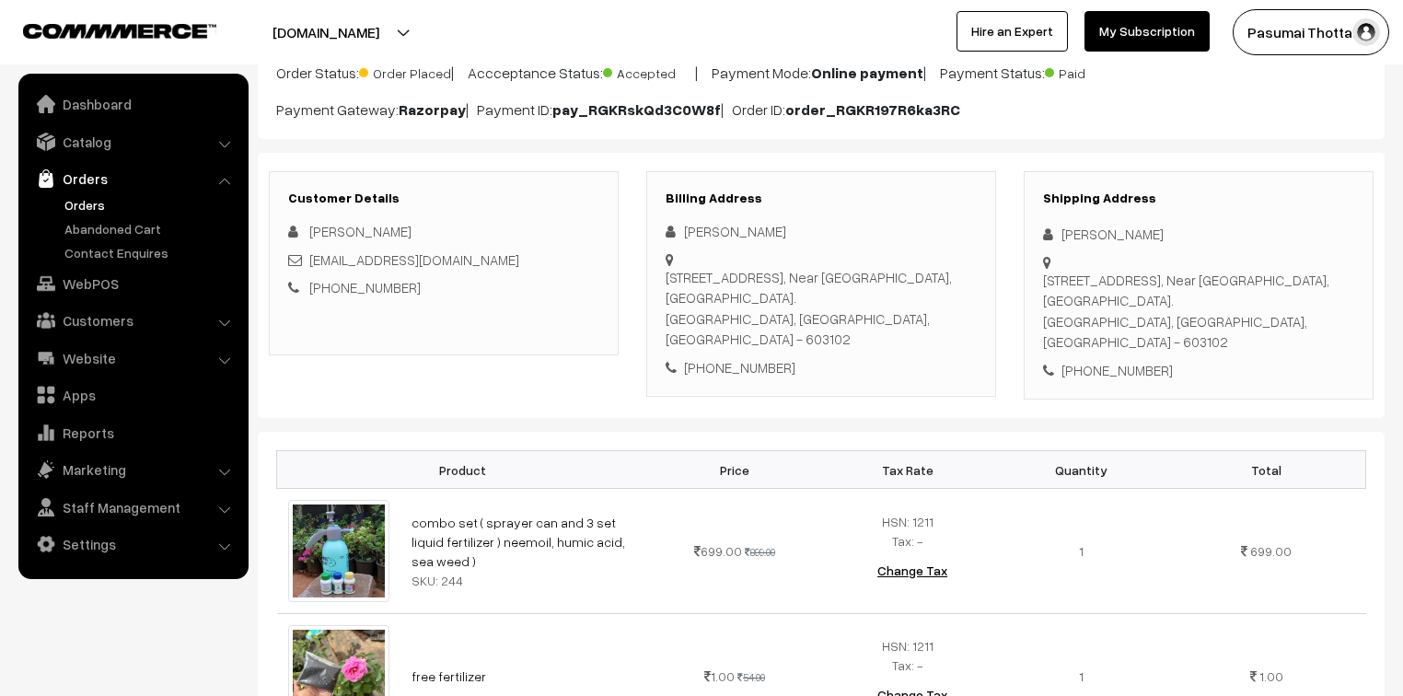
scroll to position [147, 0]
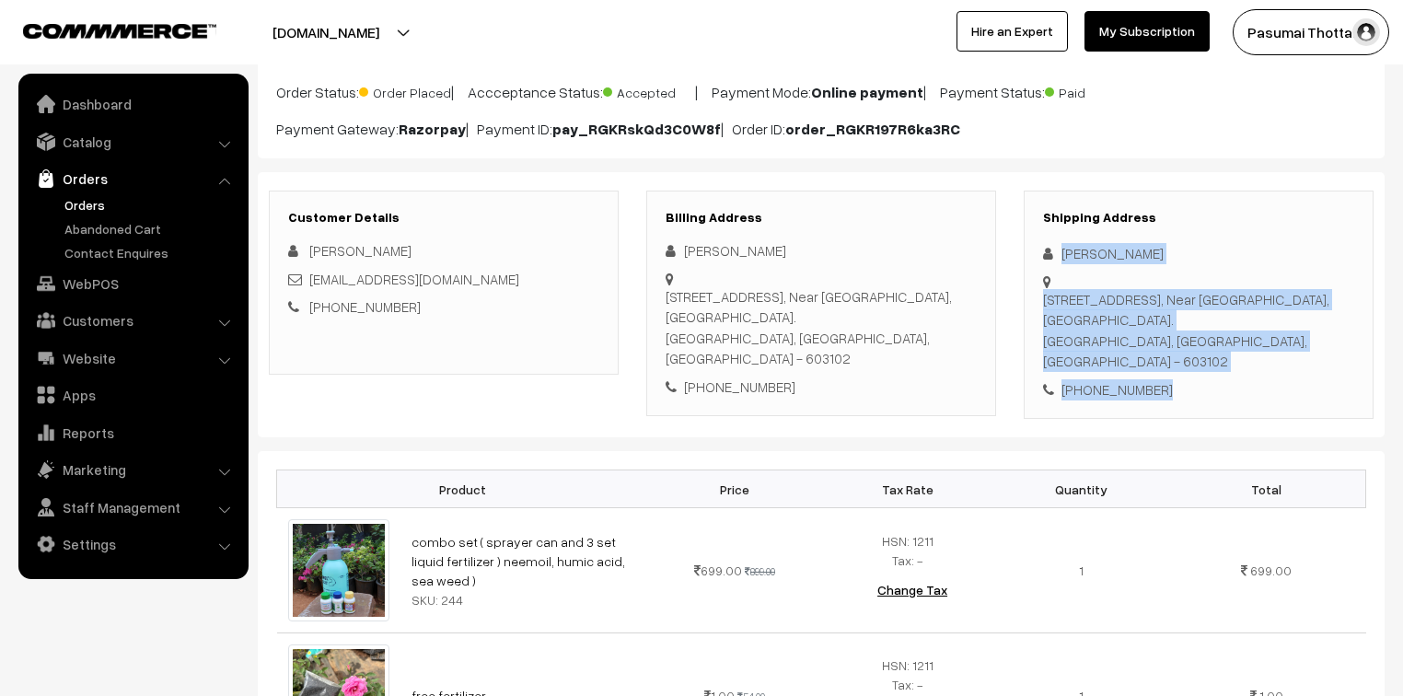
drag, startPoint x: 1060, startPoint y: 247, endPoint x: 1200, endPoint y: 408, distance: 214.0
click at [1200, 408] on div "Shipping Address [PERSON_NAME] [STREET_ADDRESS], Near [GEOGRAPHIC_DATA], [GEOGR…" at bounding box center [1199, 305] width 350 height 229
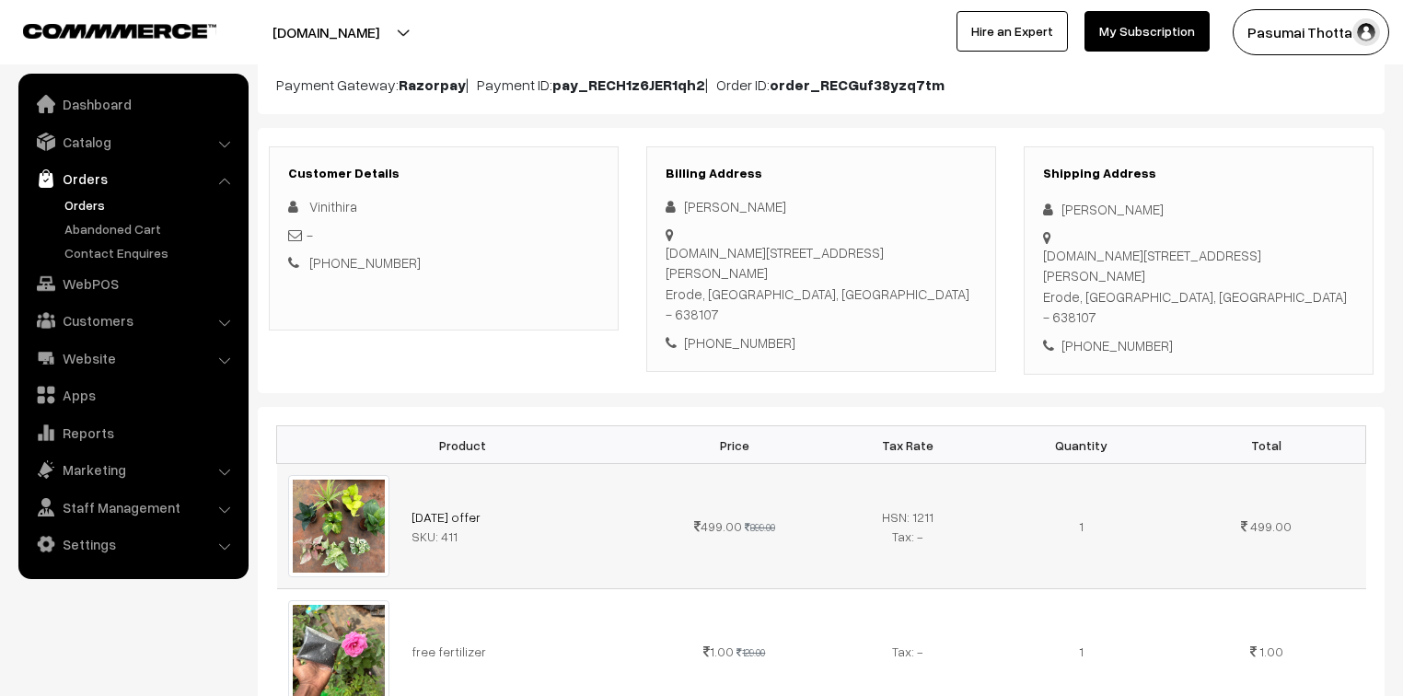
scroll to position [221, 0]
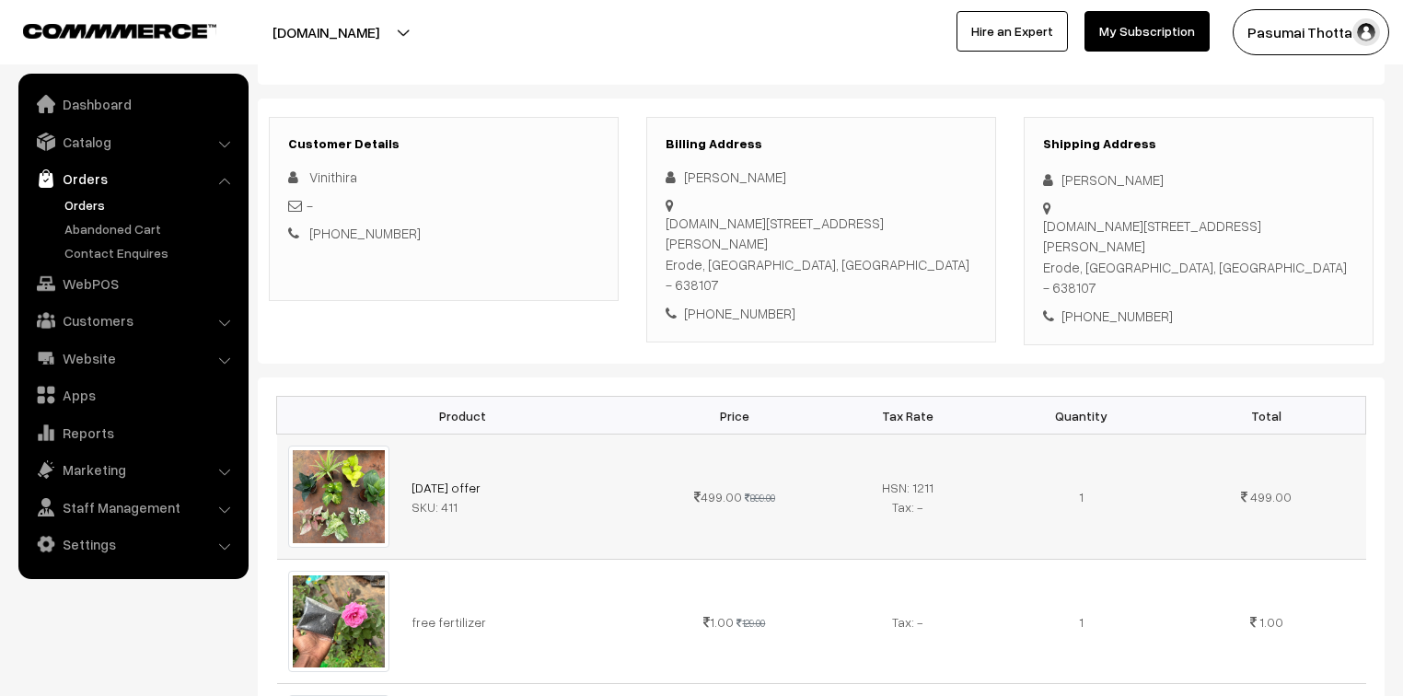
click at [360, 457] on img at bounding box center [338, 496] width 101 height 101
click at [359, 446] on img at bounding box center [338, 496] width 101 height 101
click at [349, 446] on img at bounding box center [338, 496] width 101 height 101
click at [437, 480] on link "[DATE] offer" at bounding box center [446, 488] width 69 height 16
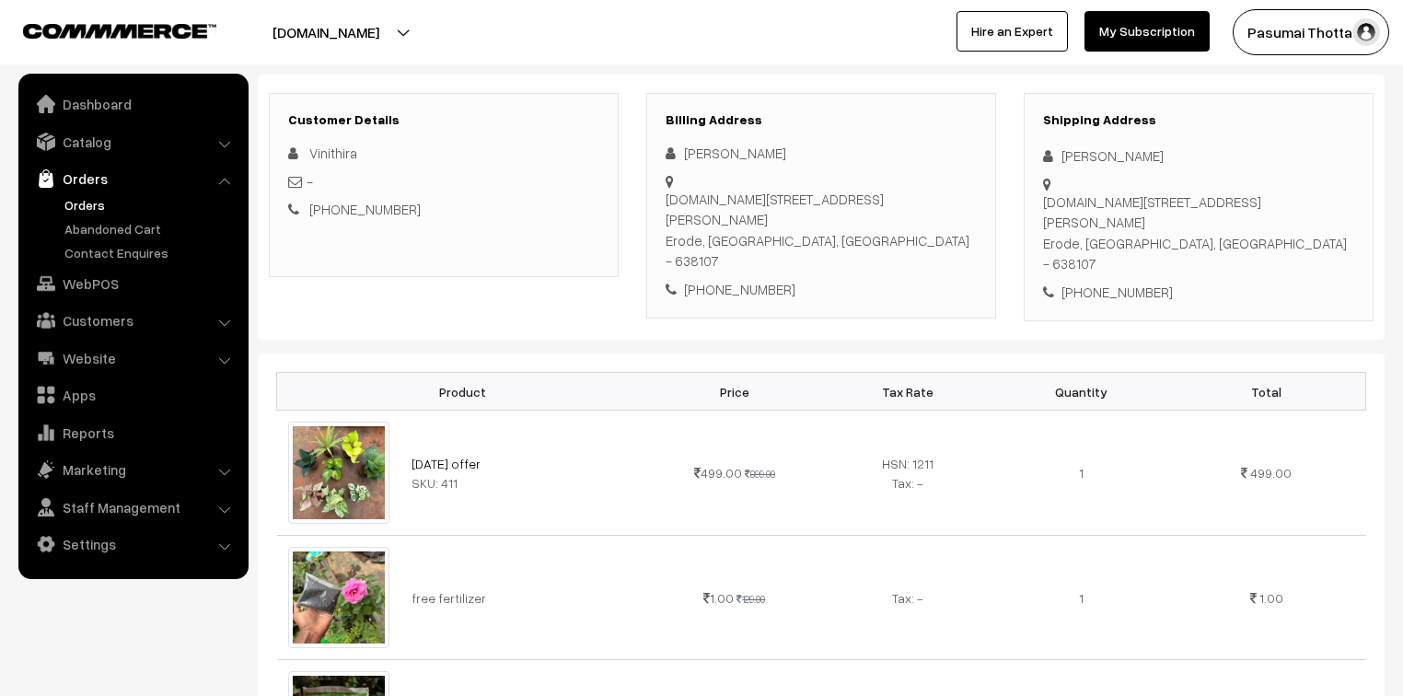
scroll to position [147, 0]
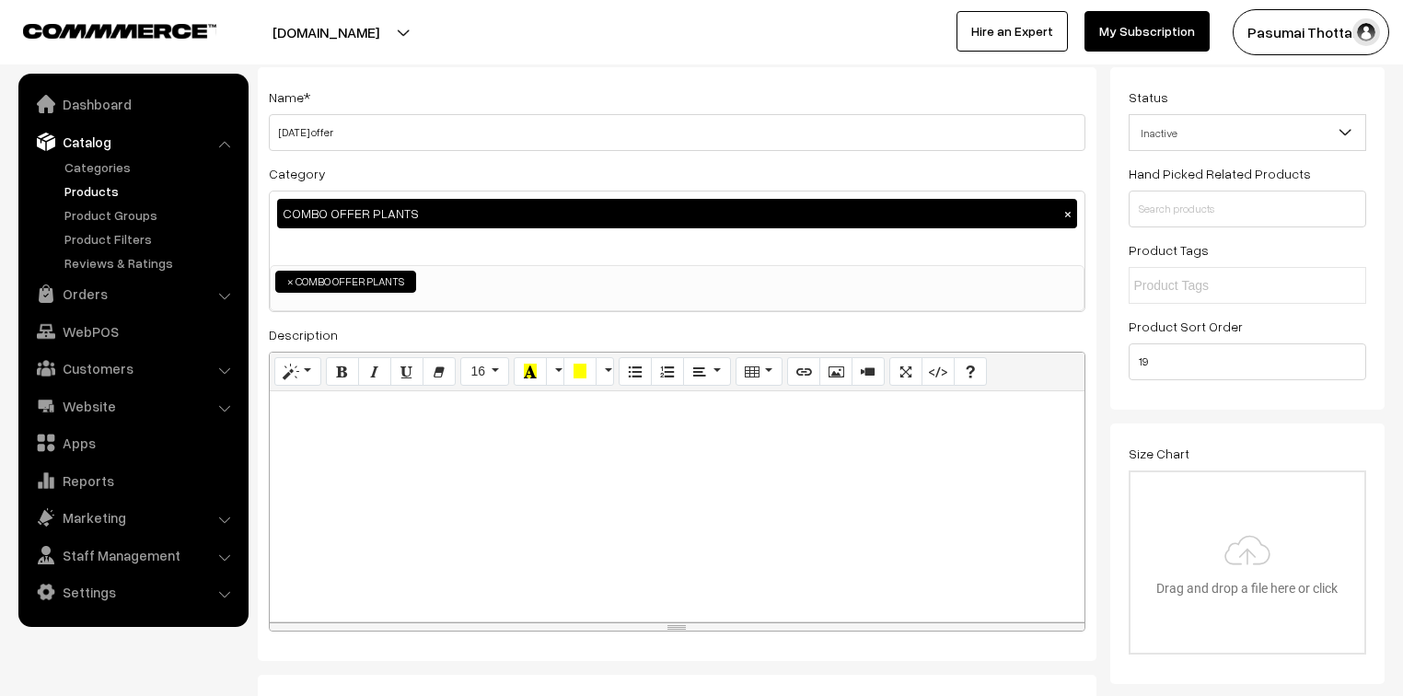
scroll to position [147, 0]
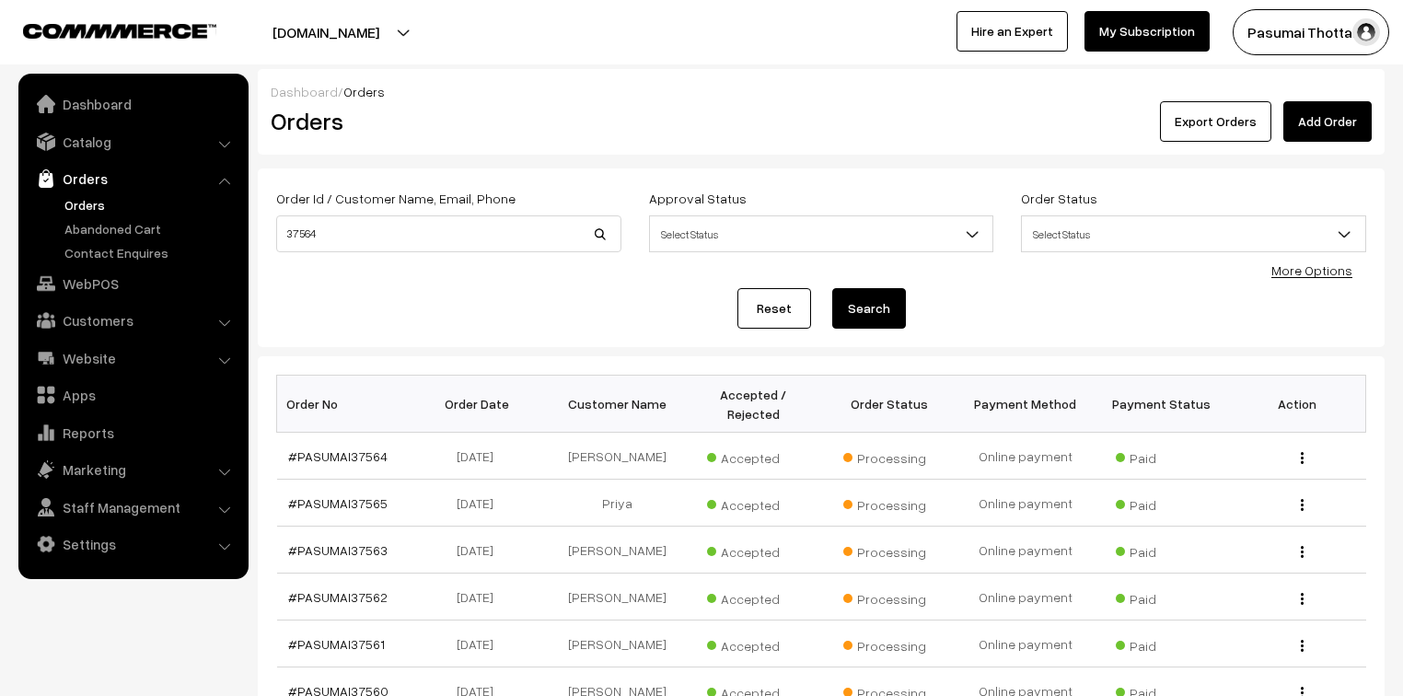
click at [275, 227] on div "Order Id / Customer Name, Email, Phone 37564" at bounding box center [448, 225] width 373 height 76
type input "37565"
click at [832, 288] on button "Search" at bounding box center [869, 308] width 74 height 41
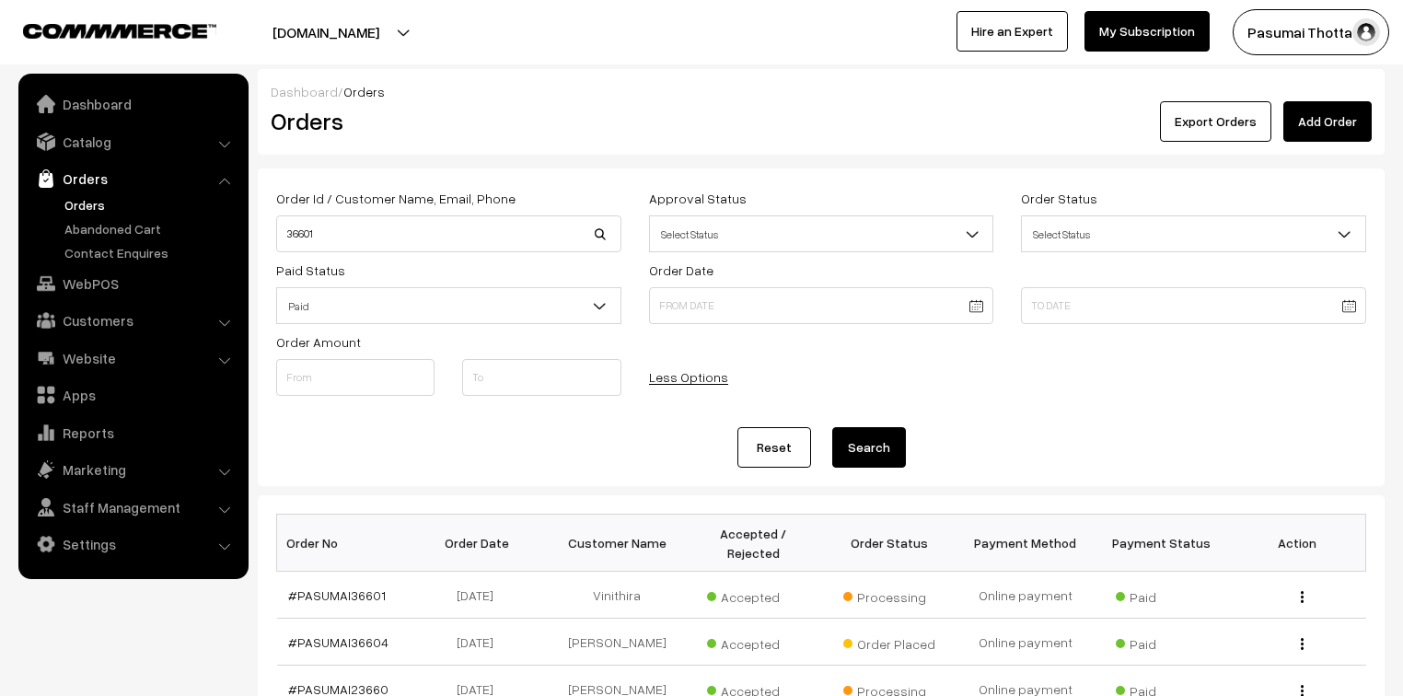
scroll to position [74, 0]
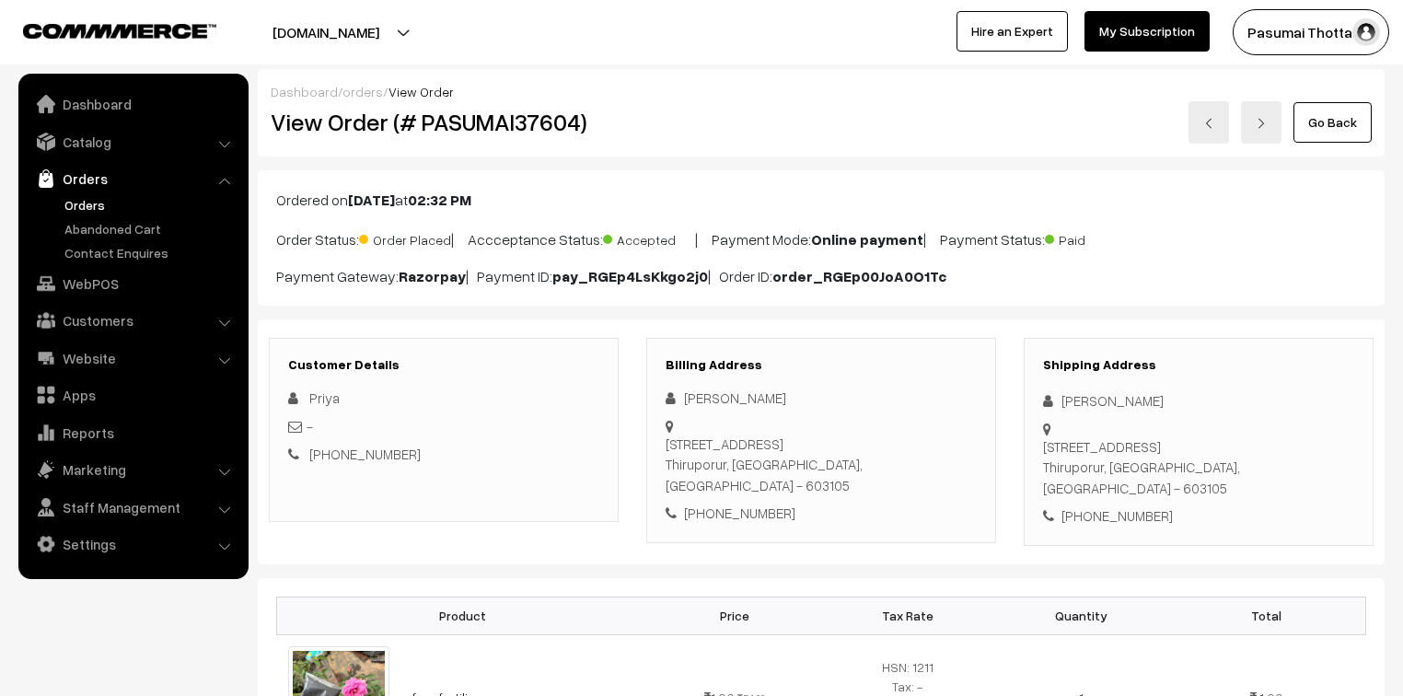
scroll to position [74, 0]
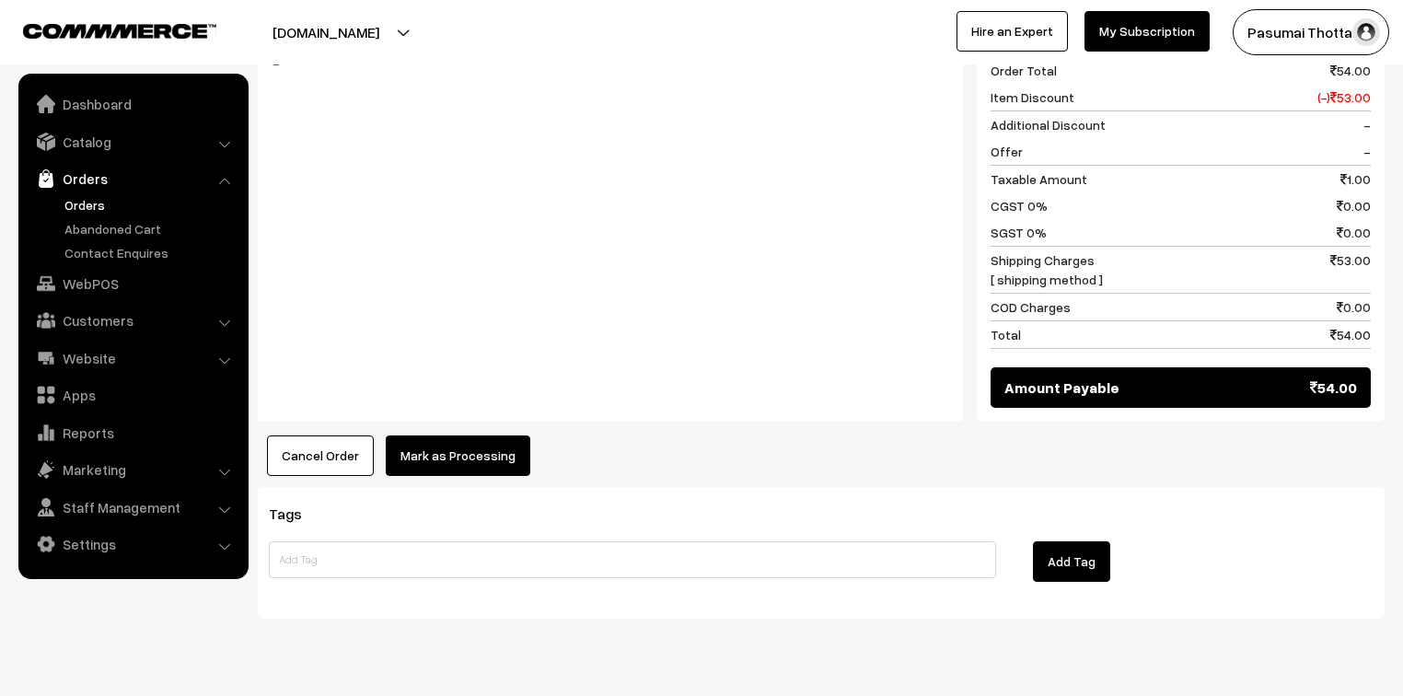
click at [511, 454] on button "Mark as Processing" at bounding box center [458, 455] width 145 height 41
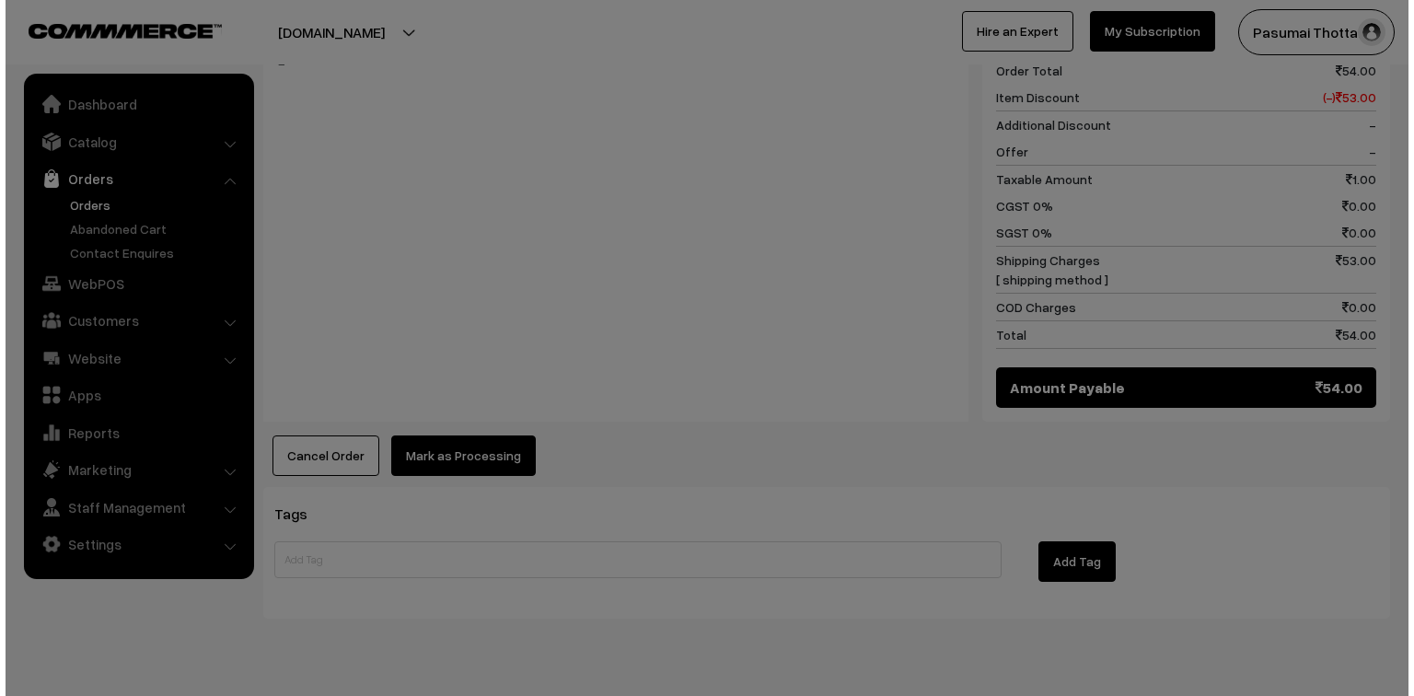
scroll to position [811, 0]
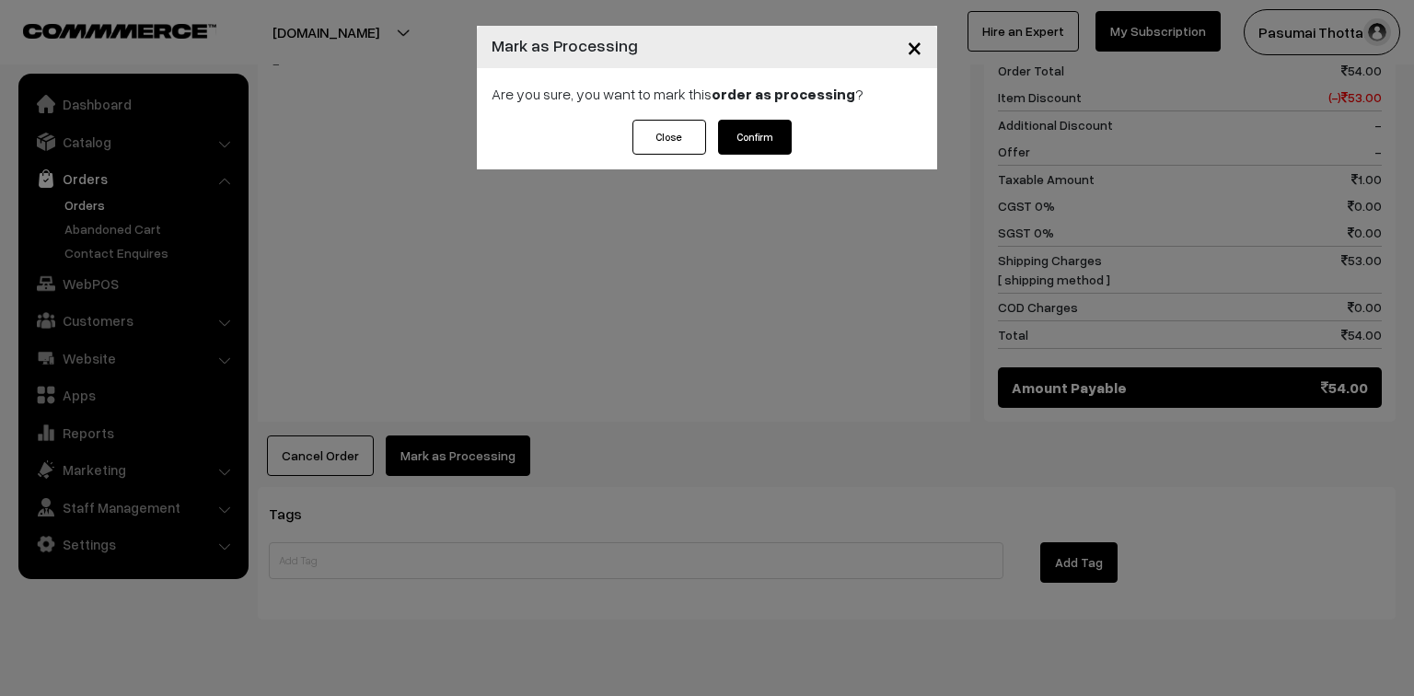
click at [758, 136] on button "Confirm" at bounding box center [755, 137] width 74 height 35
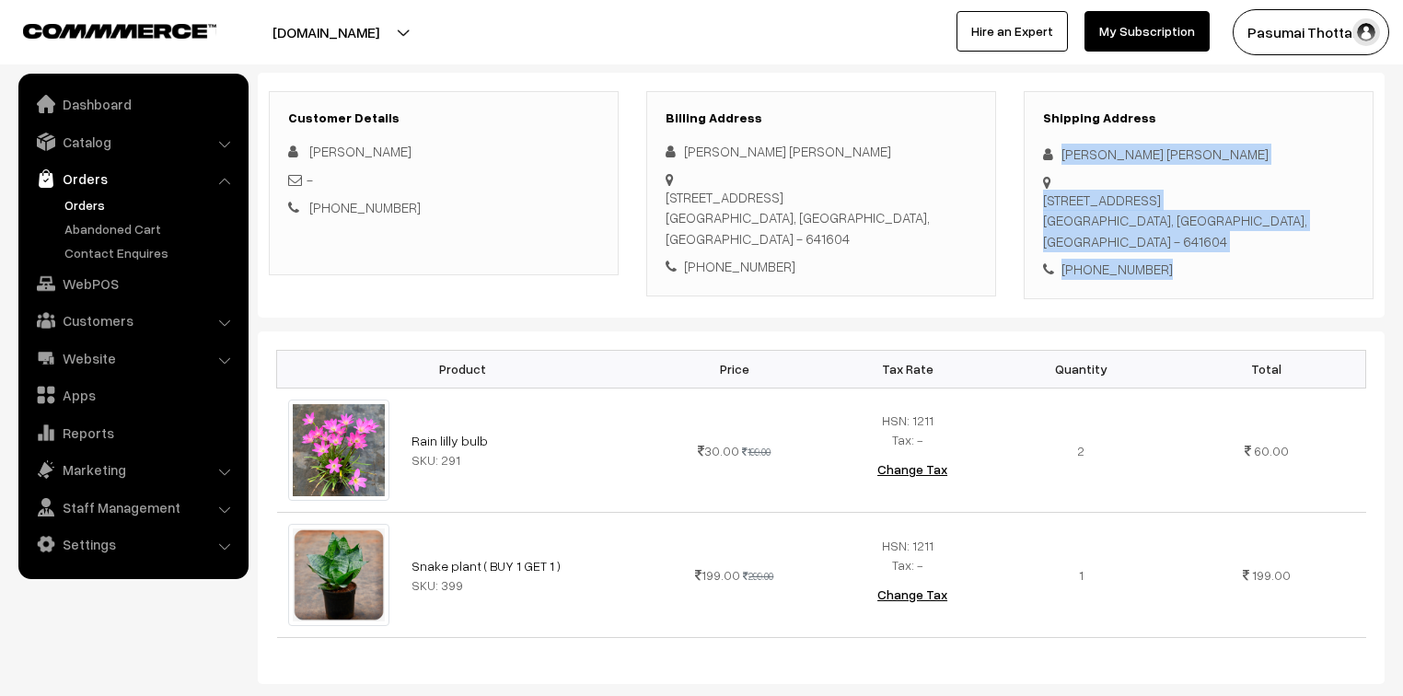
scroll to position [221, 0]
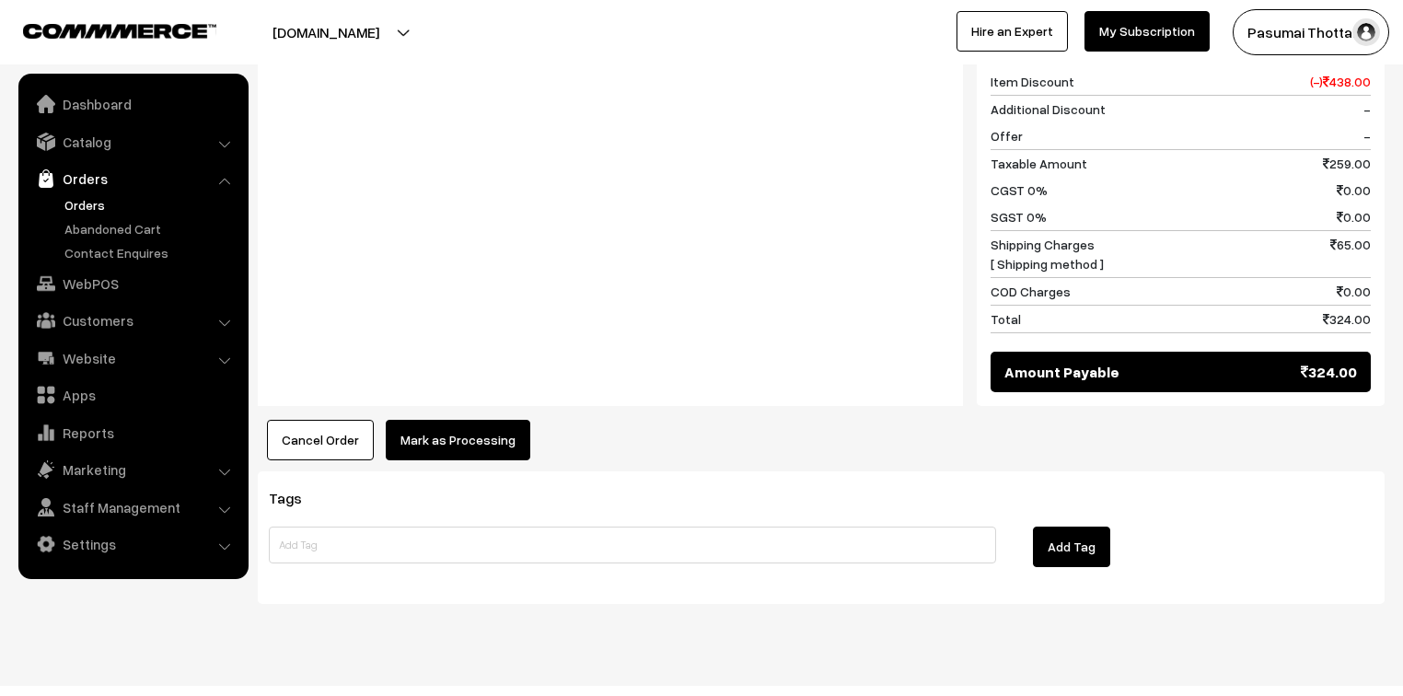
click at [478, 391] on div "Product Price Tax Rate Quantity Total Rain lilly bulb SKU: 291" at bounding box center [821, 44] width 1127 height 833
click at [482, 420] on button "Mark as Processing" at bounding box center [458, 440] width 145 height 41
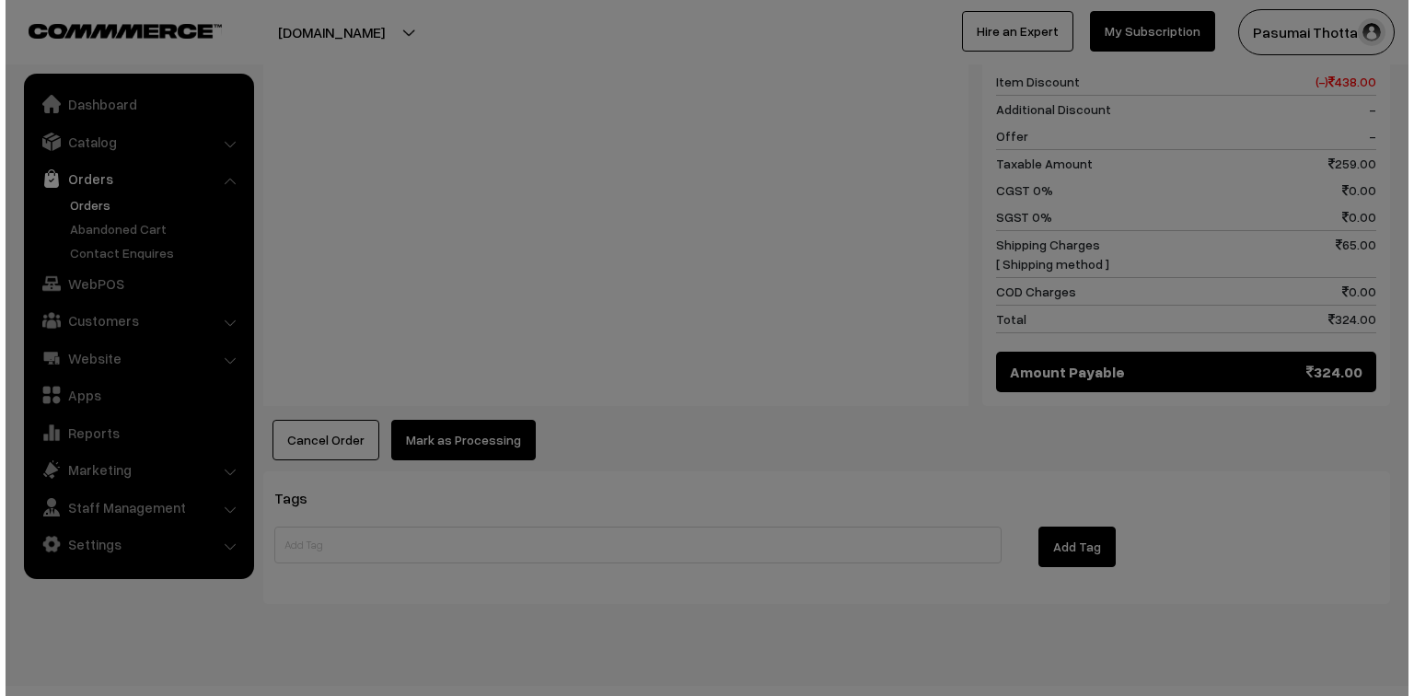
scroll to position [953, 0]
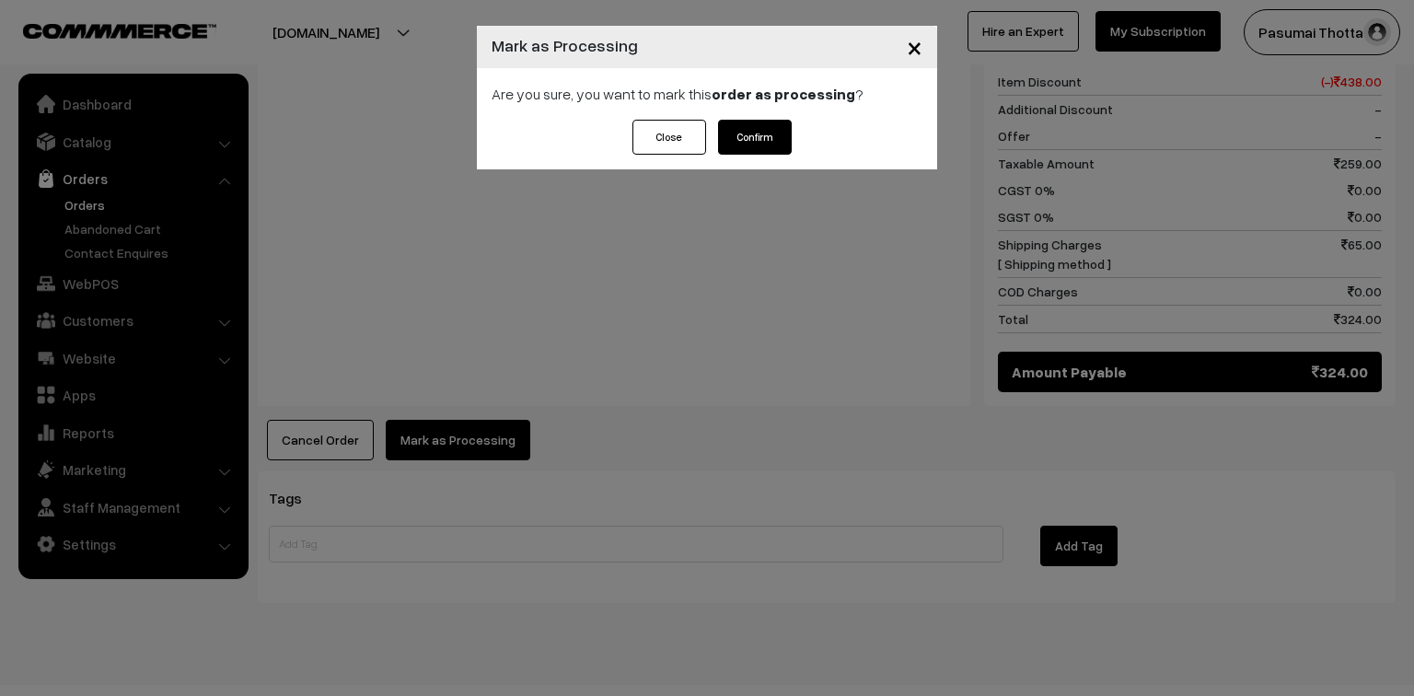
drag, startPoint x: 713, startPoint y: 134, endPoint x: 771, endPoint y: 133, distance: 58.0
click at [718, 134] on div "Close Confirm" at bounding box center [707, 137] width 168 height 35
click at [771, 133] on button "Confirm" at bounding box center [755, 137] width 74 height 35
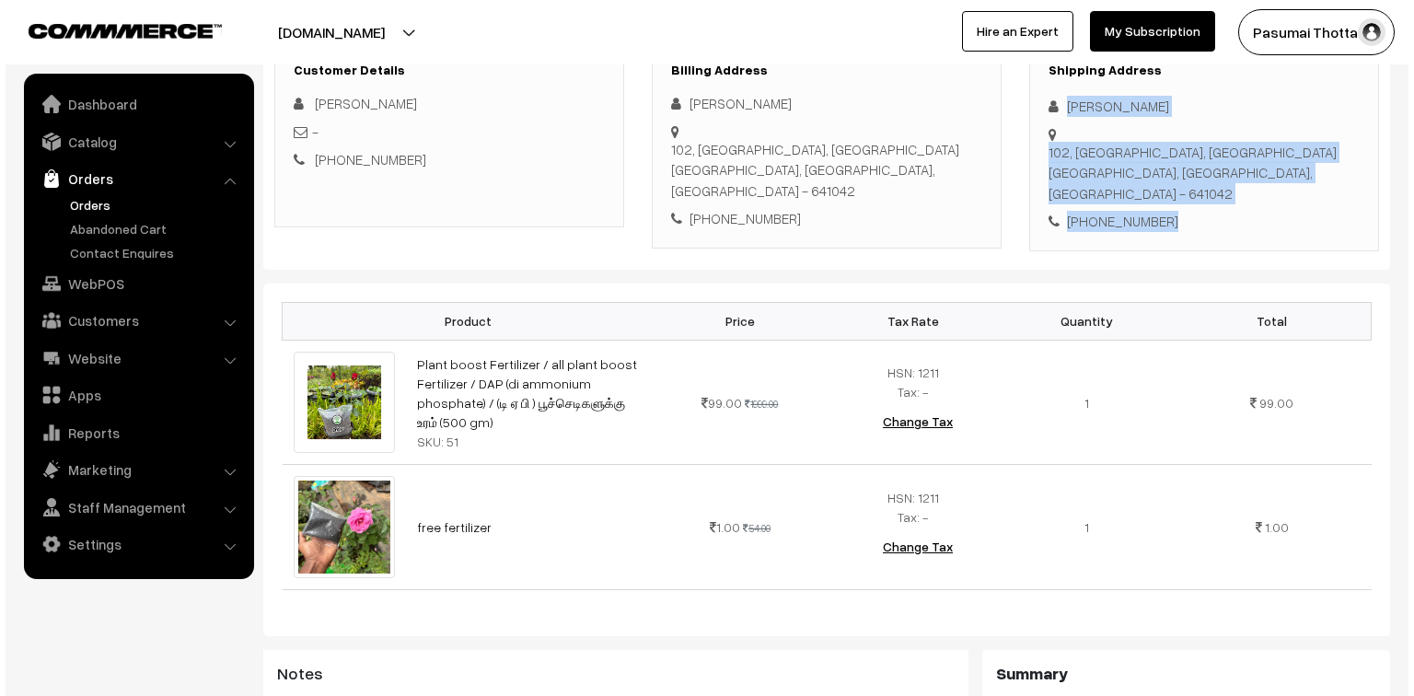
scroll to position [884, 0]
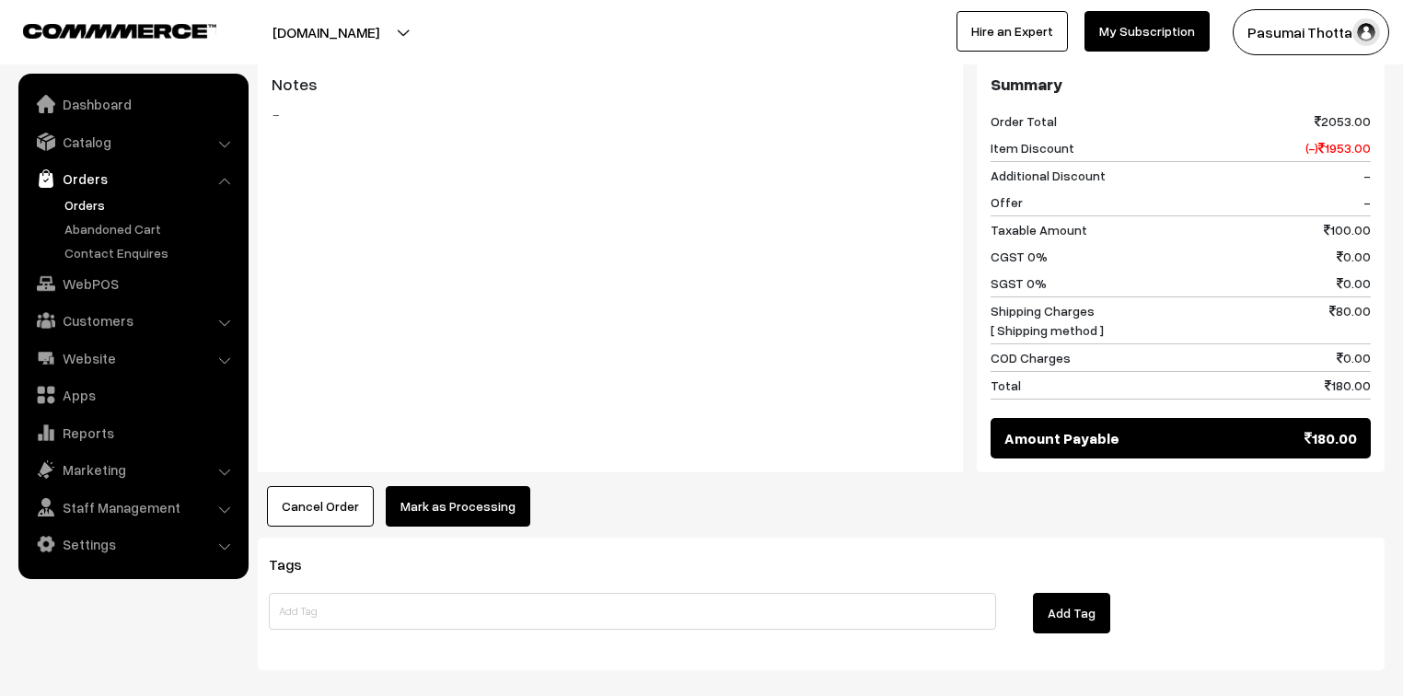
click at [459, 486] on button "Mark as Processing" at bounding box center [458, 506] width 145 height 41
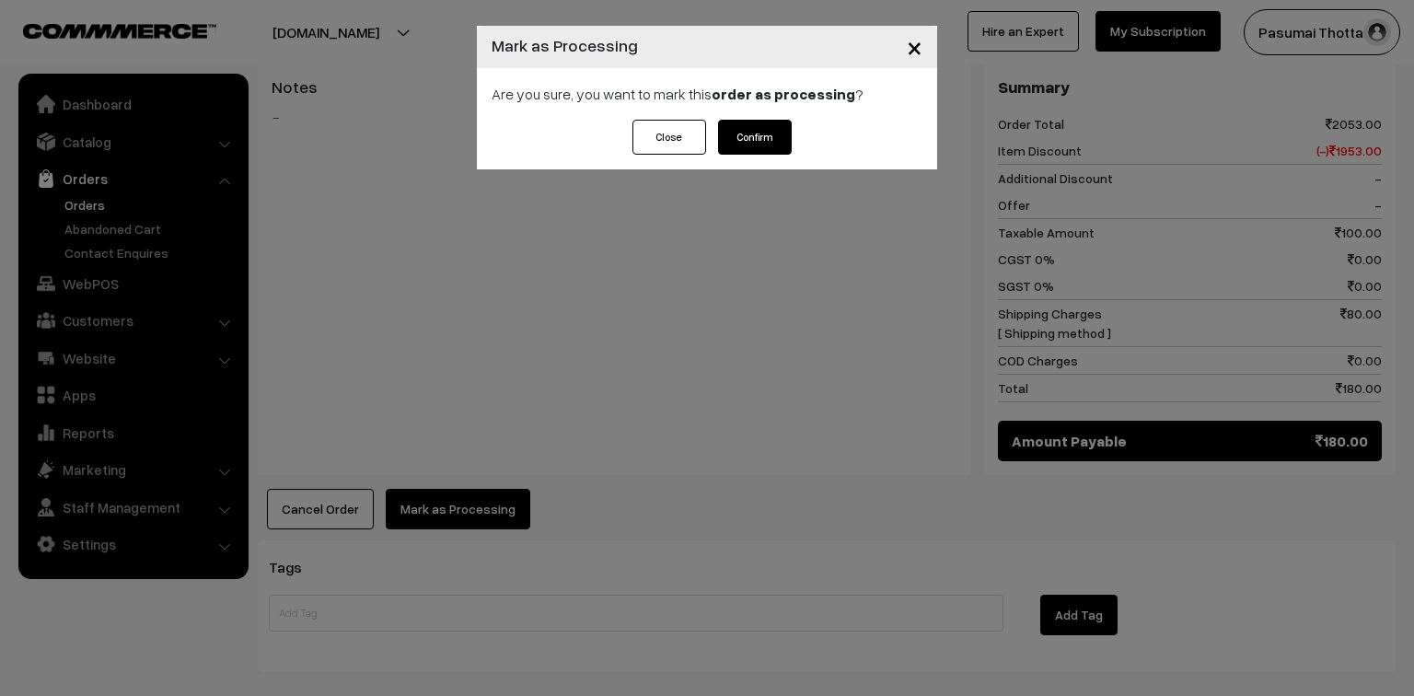
click at [744, 157] on div "Close Confirm" at bounding box center [707, 145] width 460 height 50
click at [743, 123] on button "Confirm" at bounding box center [755, 137] width 74 height 35
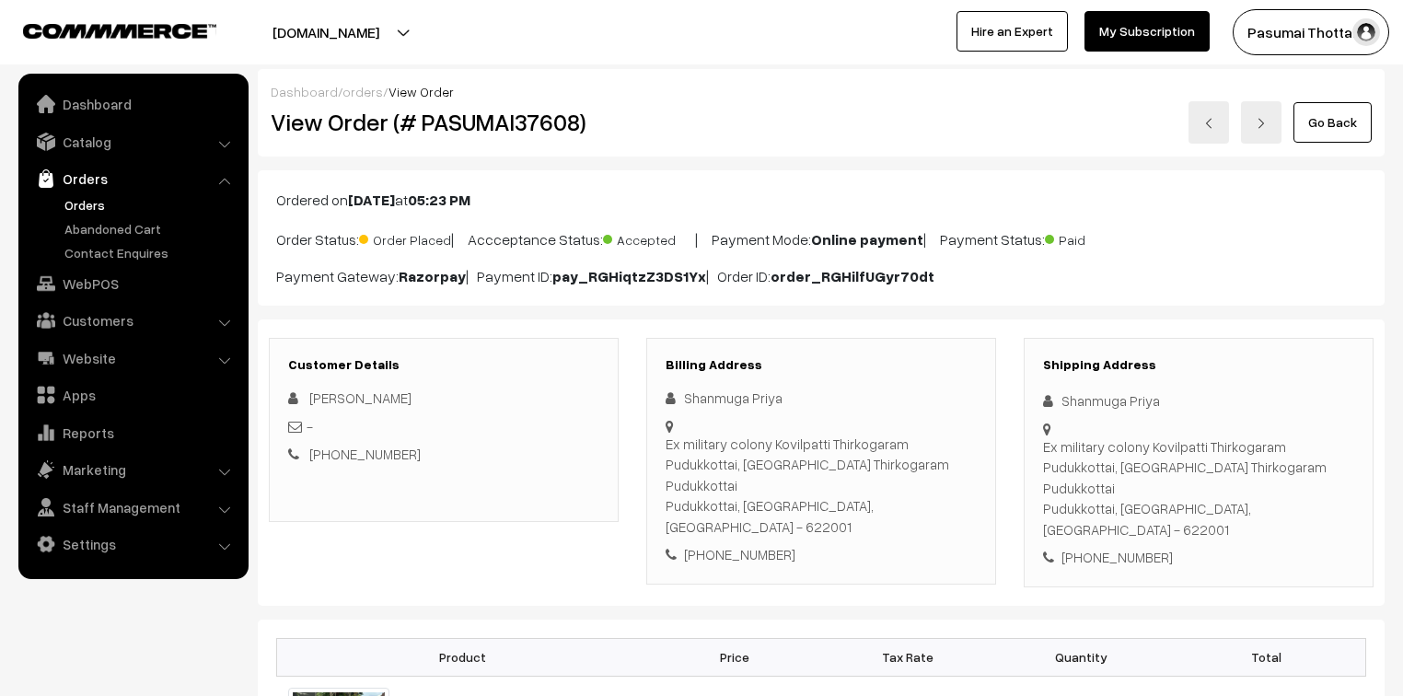
scroll to position [221, 0]
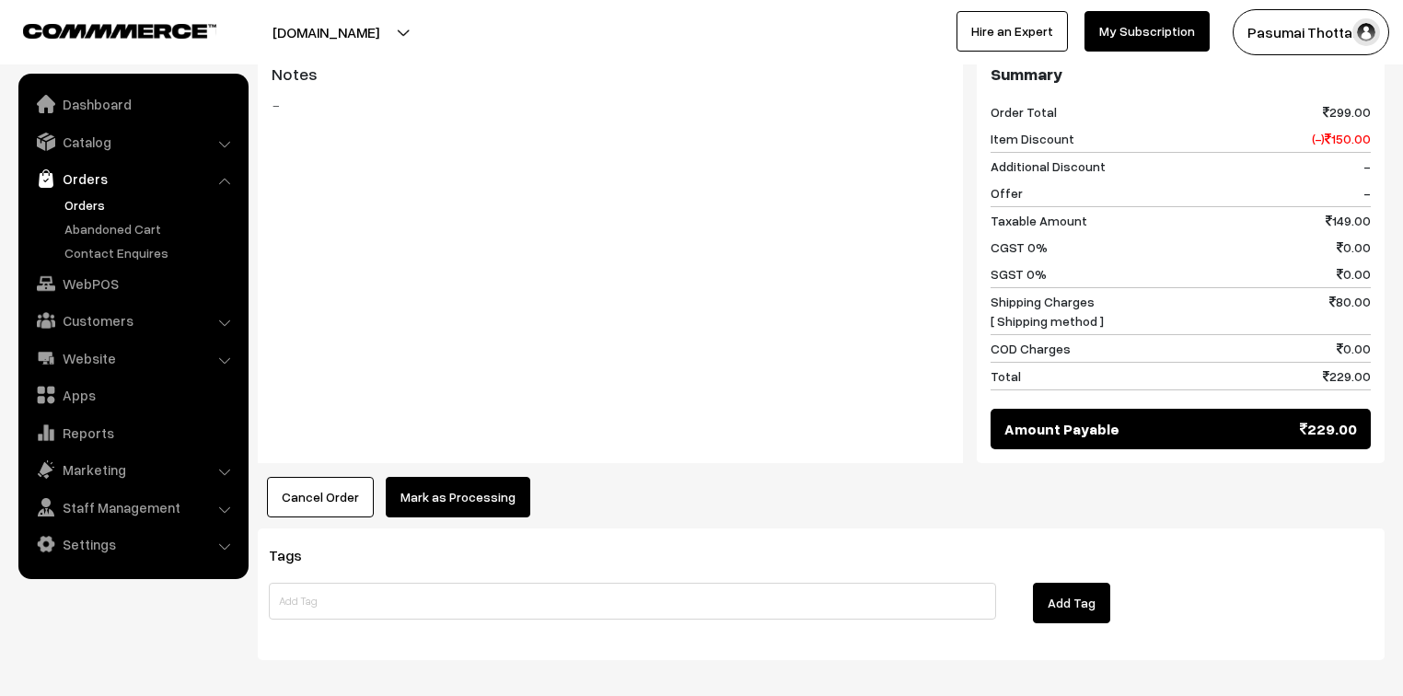
click at [481, 477] on button "Mark as Processing" at bounding box center [458, 497] width 145 height 41
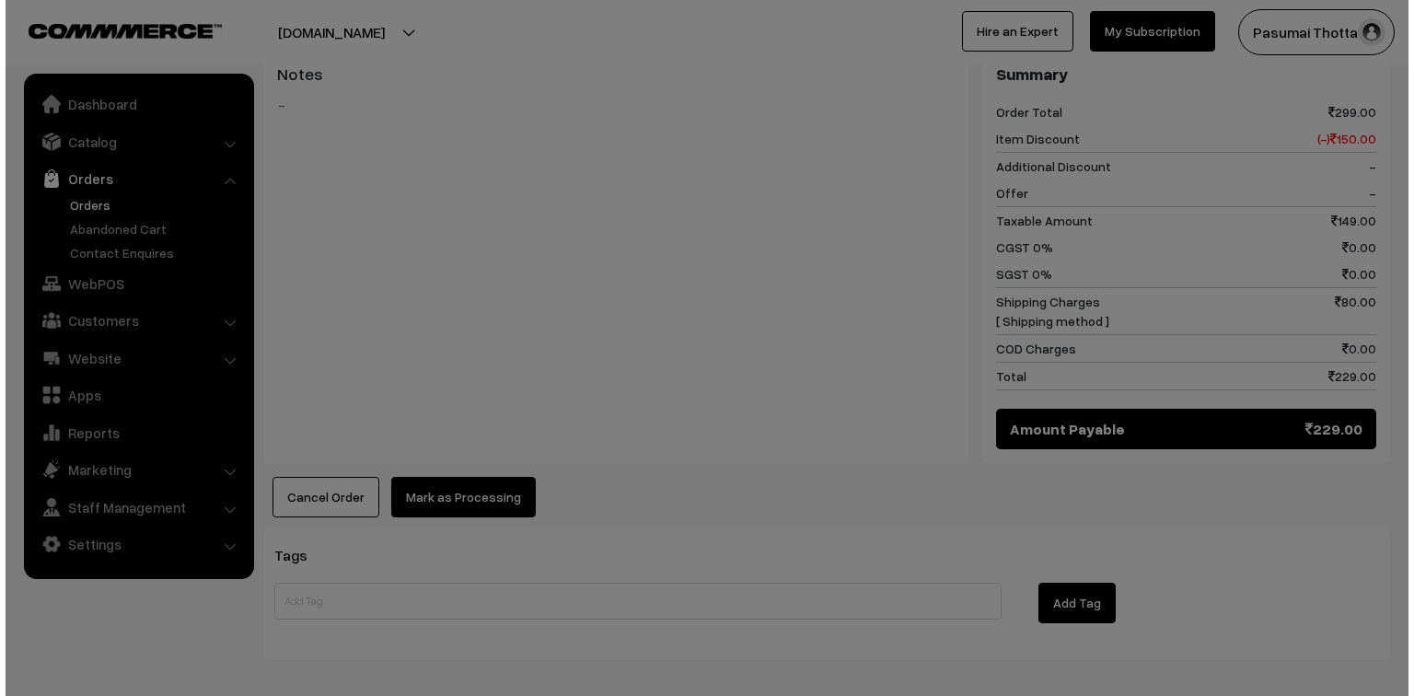
scroll to position [811, 0]
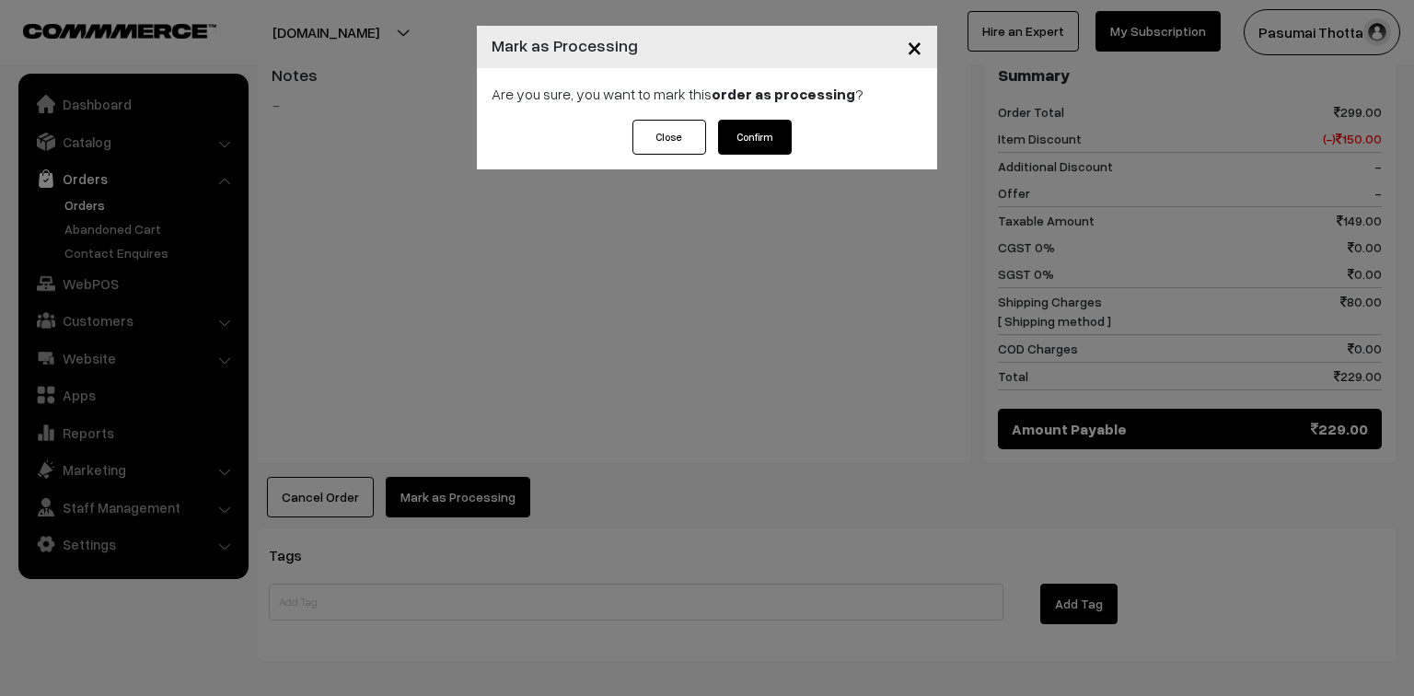
click at [748, 140] on button "Confirm" at bounding box center [755, 137] width 74 height 35
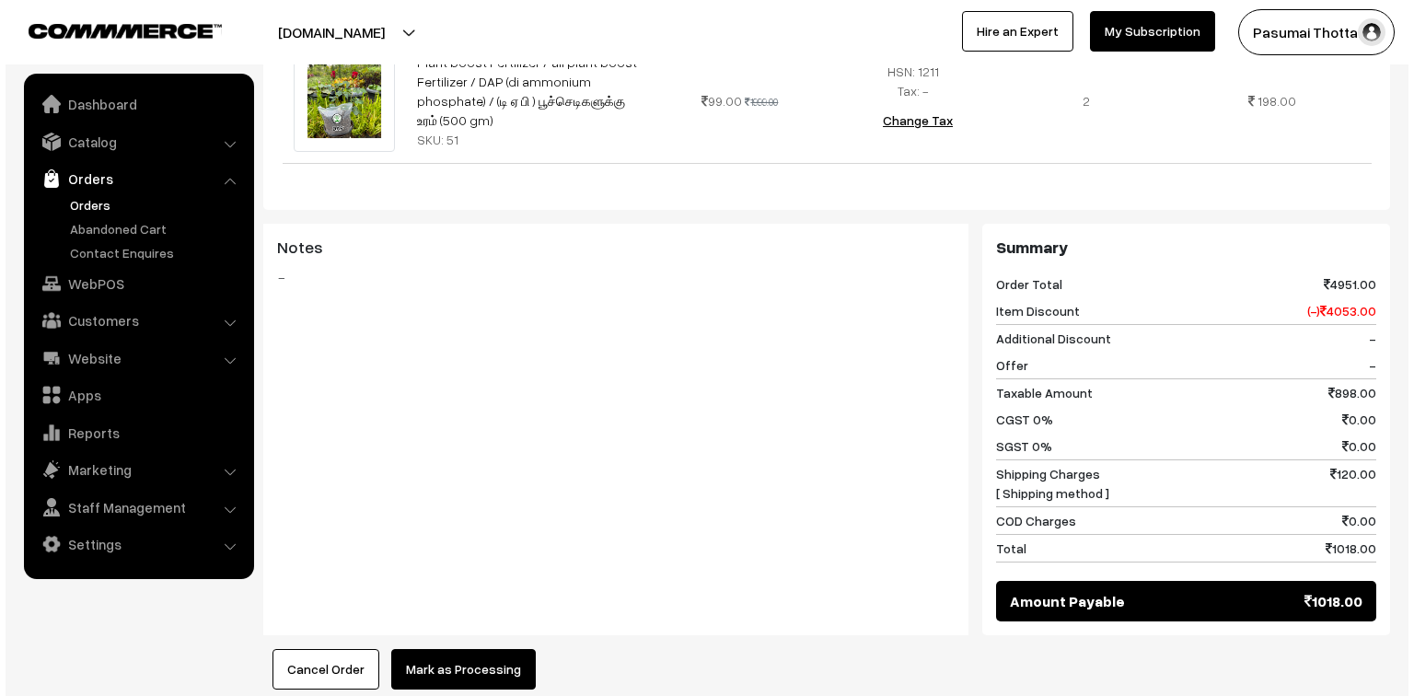
scroll to position [1031, 0]
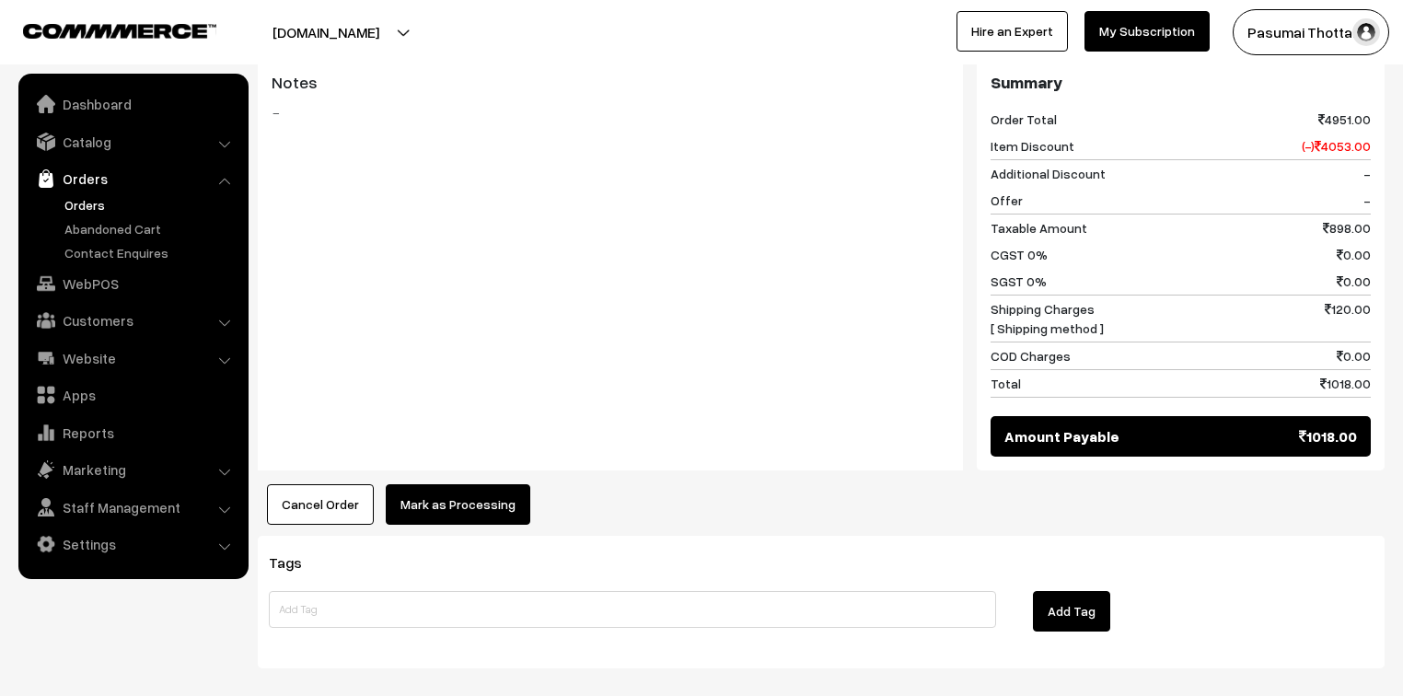
click at [470, 490] on button "Mark as Processing" at bounding box center [458, 504] width 145 height 41
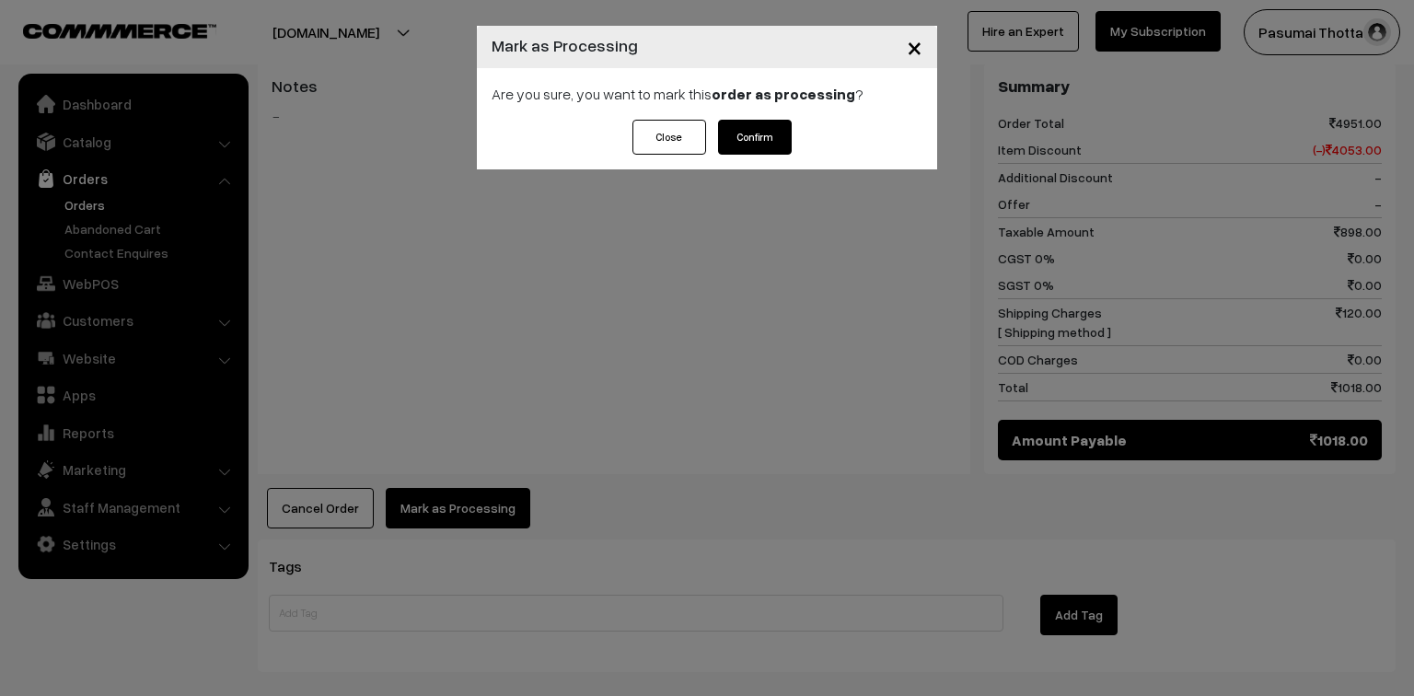
click at [751, 126] on button "Confirm" at bounding box center [755, 137] width 74 height 35
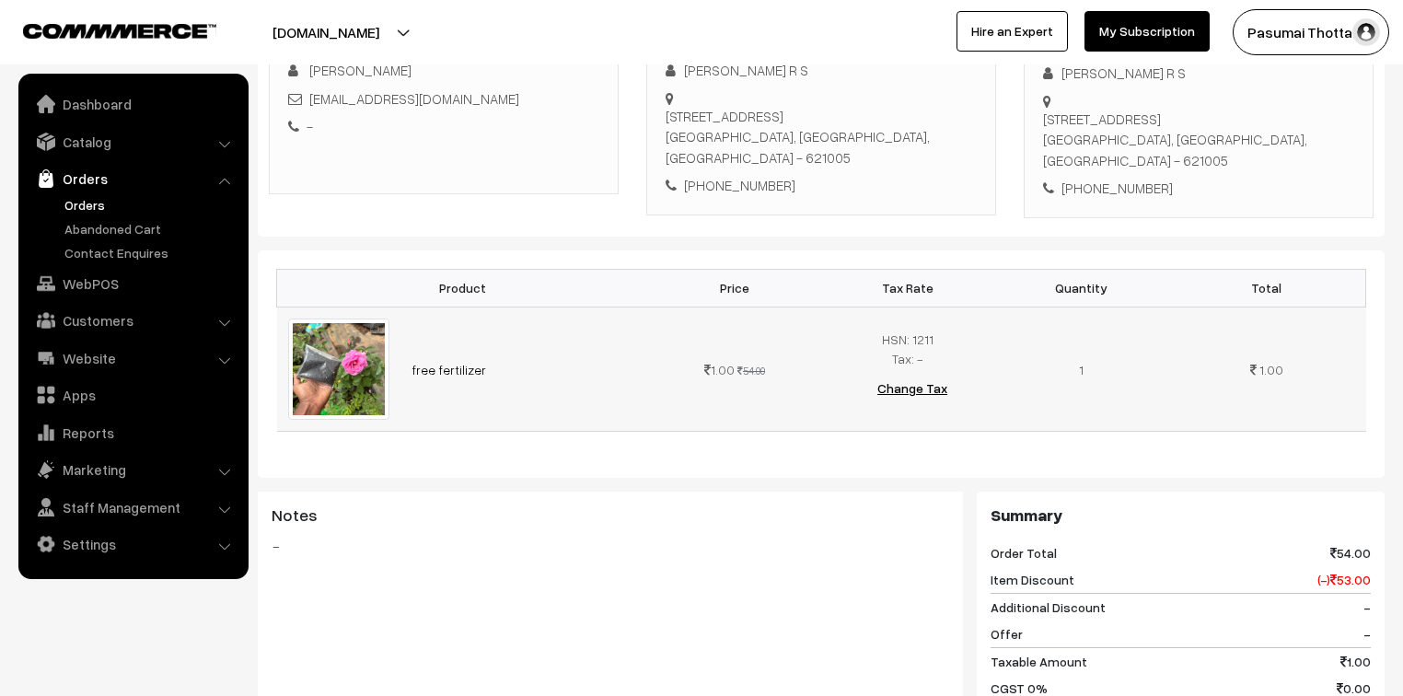
scroll to position [295, 0]
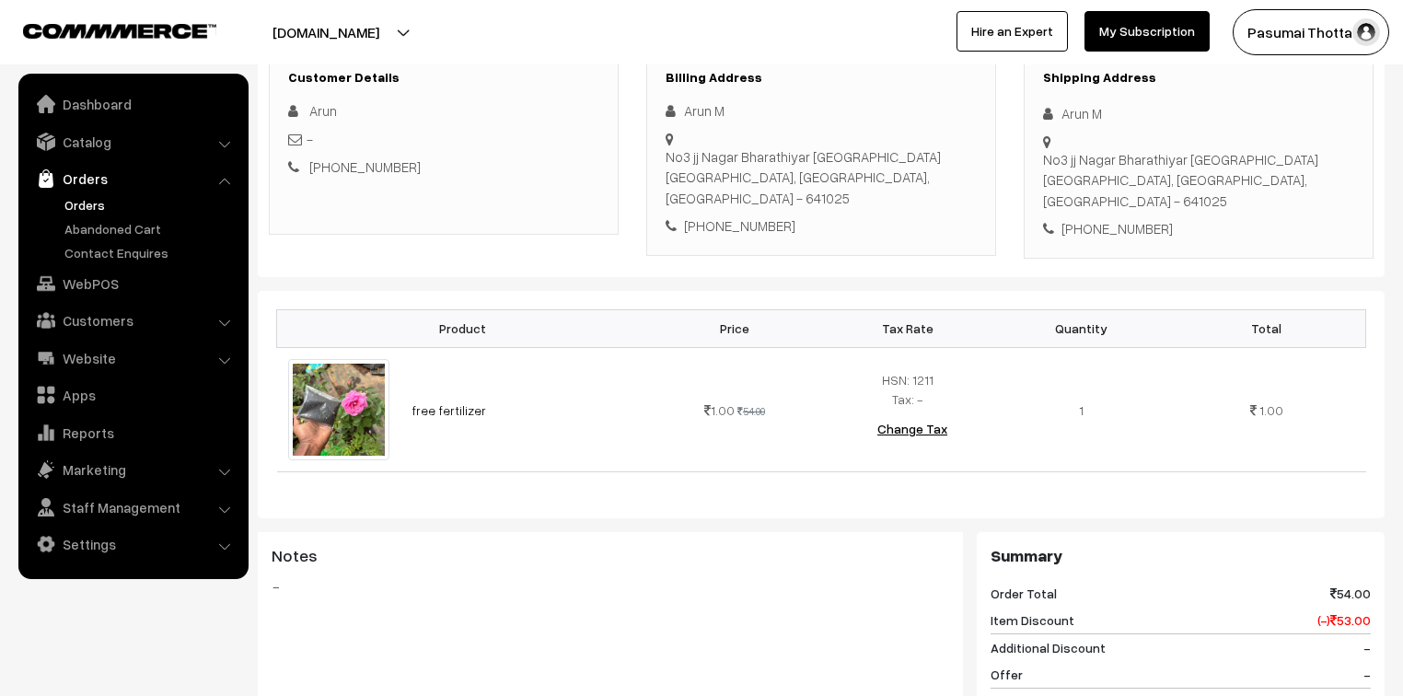
scroll to position [295, 0]
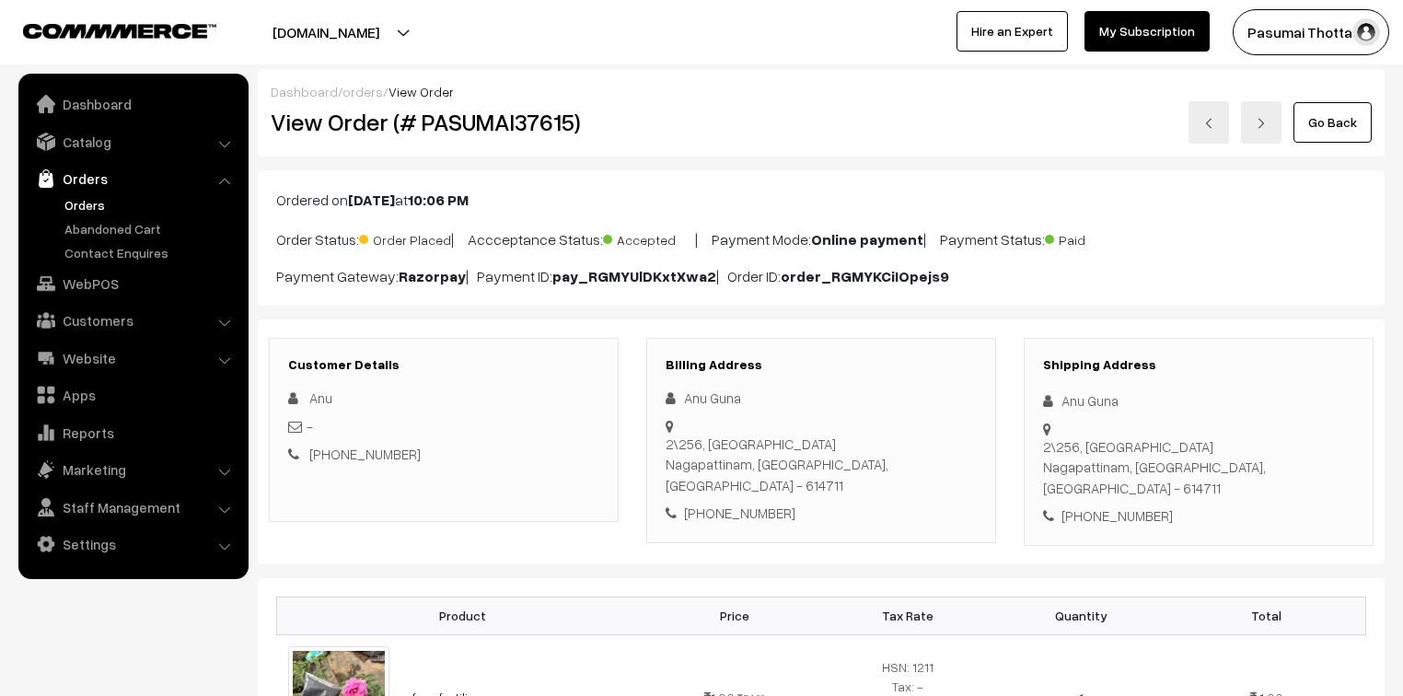
scroll to position [295, 0]
